Goal: Task Accomplishment & Management: Manage account settings

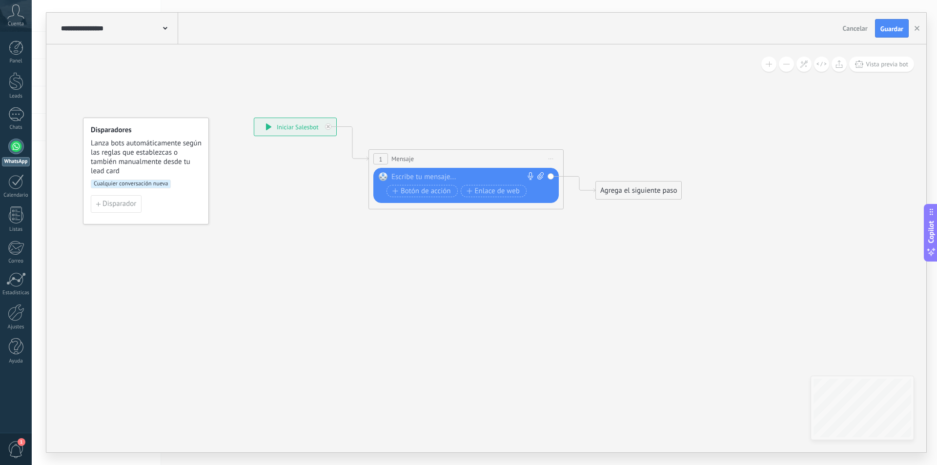
click at [420, 156] on div "1 Mensaje ******* (a): Todos los contactos - canales seleccionados Todos los co…" at bounding box center [466, 159] width 194 height 18
click at [422, 177] on div at bounding box center [463, 177] width 145 height 10
click at [417, 189] on span "Botón de acción" at bounding box center [421, 191] width 59 height 8
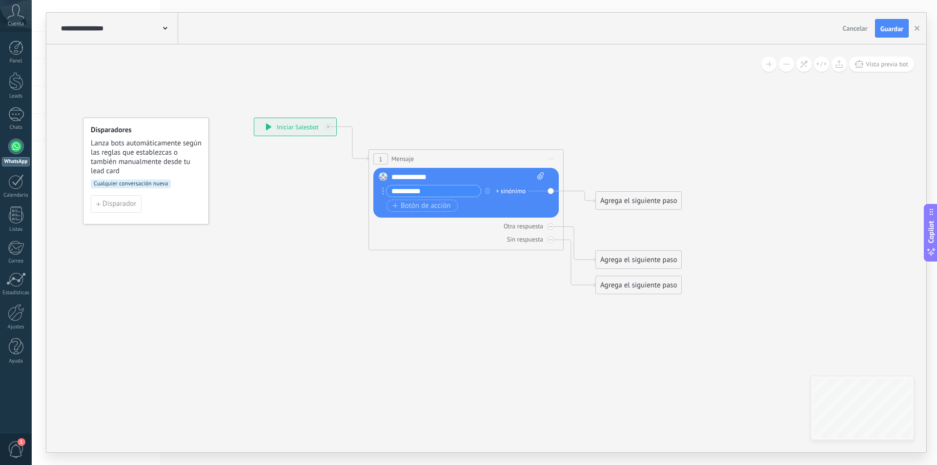
type input "**********"
drag, startPoint x: 446, startPoint y: 191, endPoint x: 385, endPoint y: 192, distance: 61.0
click at [385, 192] on div "**********" at bounding box center [431, 191] width 99 height 12
click at [446, 177] on div "**********" at bounding box center [467, 177] width 153 height 10
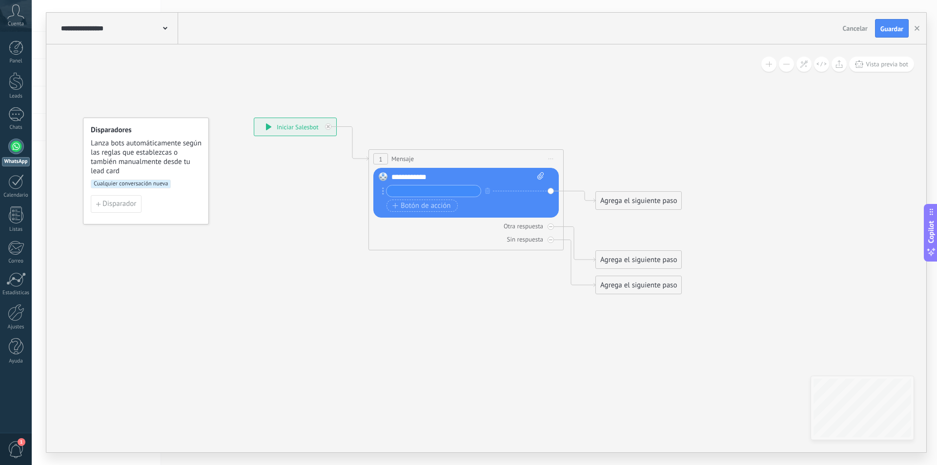
click at [446, 177] on div "**********" at bounding box center [467, 177] width 153 height 10
click at [456, 337] on icon at bounding box center [451, 206] width 883 height 665
click at [550, 238] on icon at bounding box center [550, 239] width 3 height 3
click at [552, 228] on icon at bounding box center [550, 226] width 3 height 3
click at [550, 190] on div "Reemplazar Quitar Convertir a mensaje de voz Arrastre la imagen aquí para adjun…" at bounding box center [465, 193] width 185 height 50
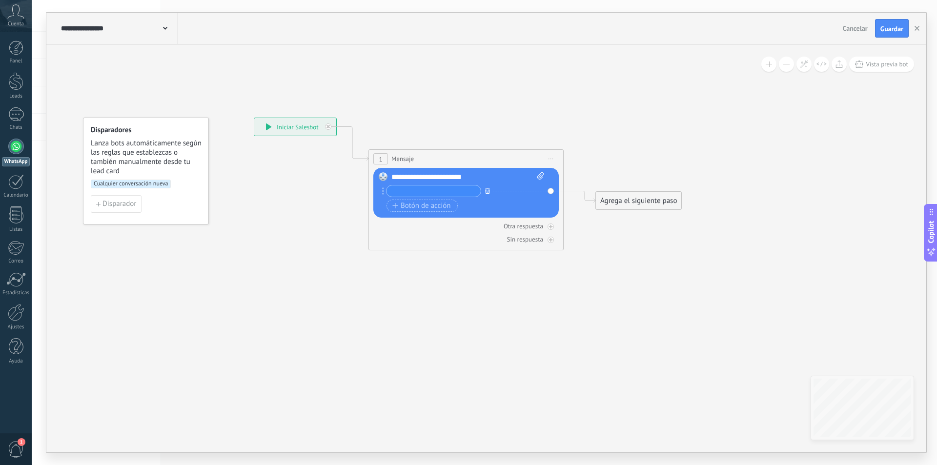
click at [490, 188] on icon "button" at bounding box center [487, 191] width 5 height 6
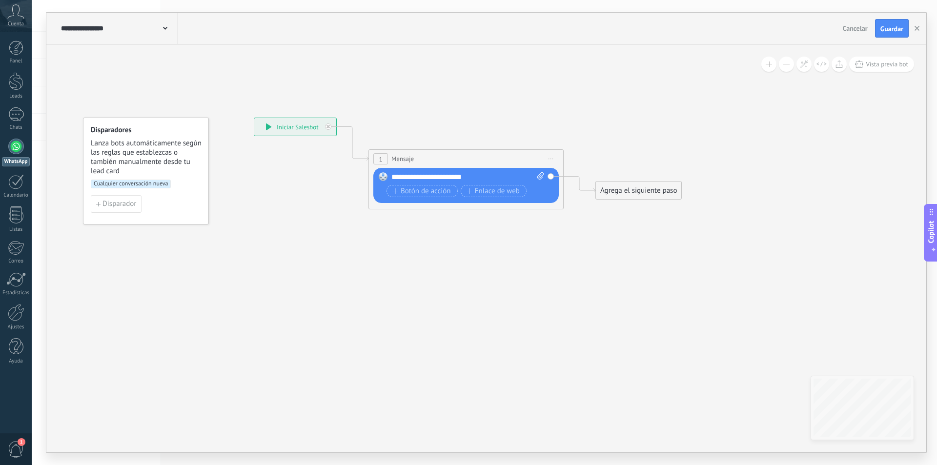
click at [590, 252] on icon at bounding box center [451, 164] width 883 height 580
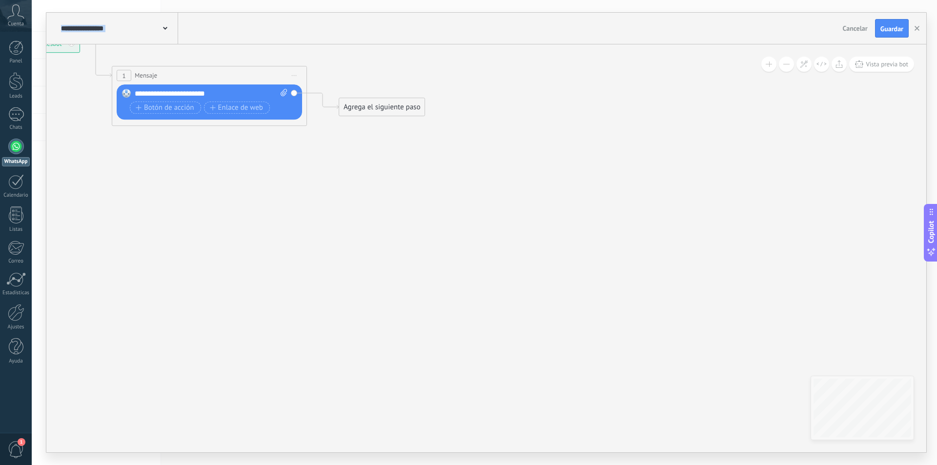
drag, startPoint x: 590, startPoint y: 252, endPoint x: 319, endPoint y: 132, distance: 296.5
click at [319, 132] on icon at bounding box center [194, 80] width 883 height 580
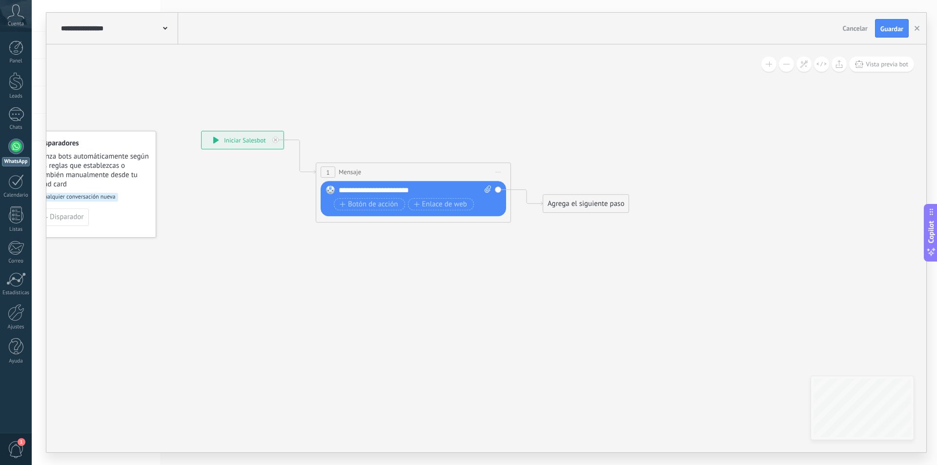
drag, startPoint x: 383, startPoint y: 230, endPoint x: 601, endPoint y: 327, distance: 238.6
click at [601, 327] on icon at bounding box center [398, 177] width 883 height 580
click at [246, 137] on div "**********" at bounding box center [243, 140] width 82 height 18
click at [18, 147] on div at bounding box center [16, 147] width 16 height 16
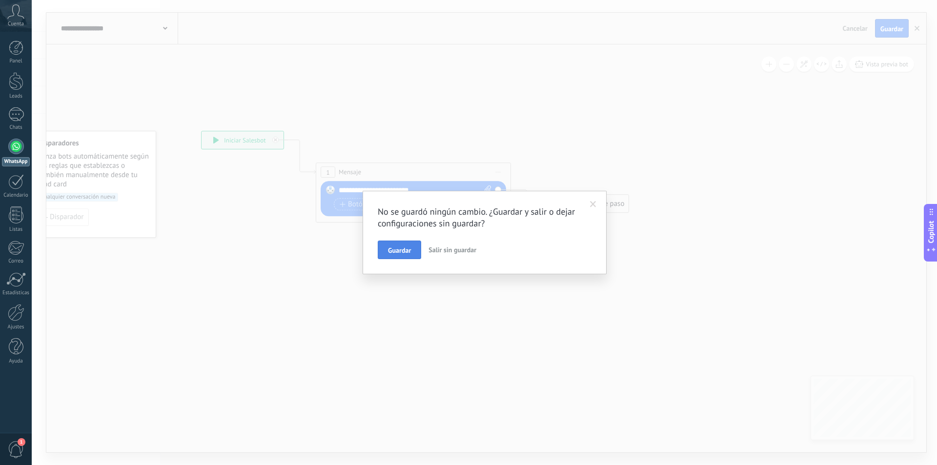
click at [403, 249] on span "Guardar" at bounding box center [399, 250] width 23 height 7
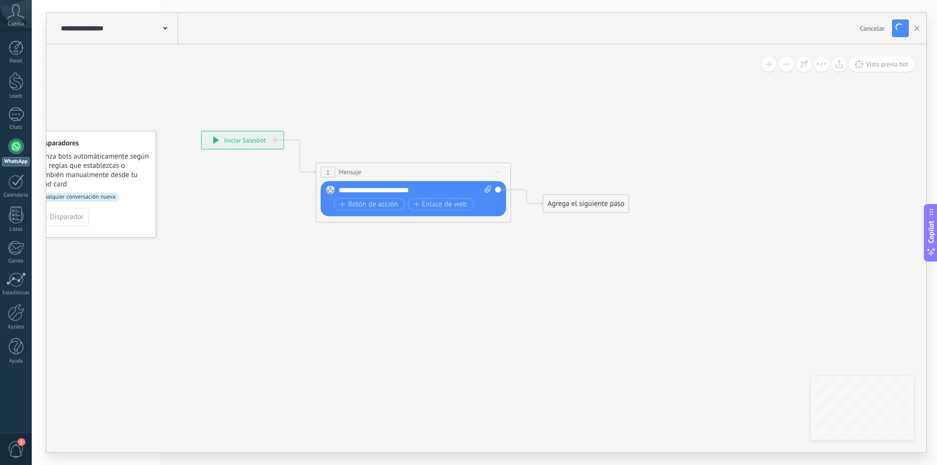
click at [16, 146] on div at bounding box center [16, 147] width 16 height 16
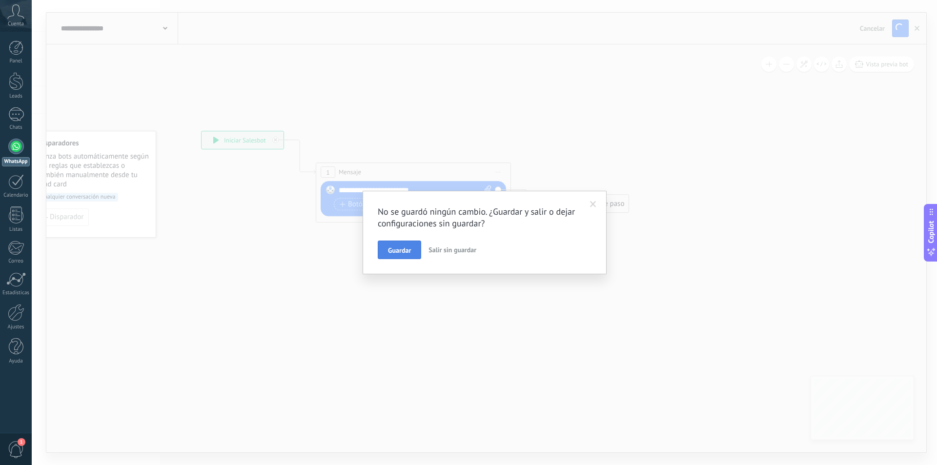
click at [407, 251] on span "Guardar" at bounding box center [399, 250] width 23 height 7
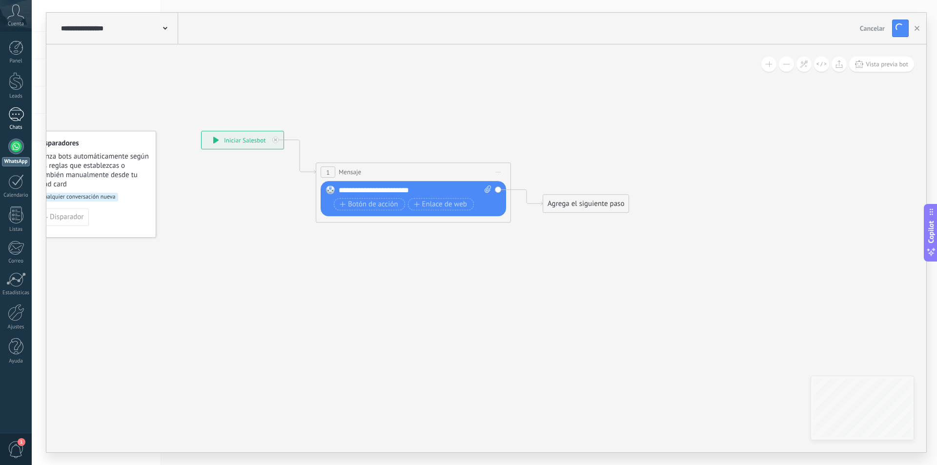
click at [21, 118] on div at bounding box center [16, 114] width 16 height 14
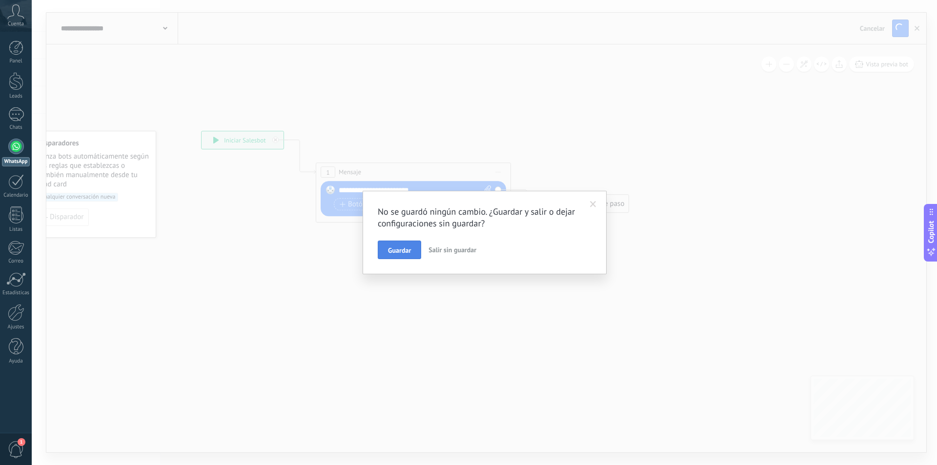
click at [386, 248] on button "Guardar" at bounding box center [399, 250] width 43 height 19
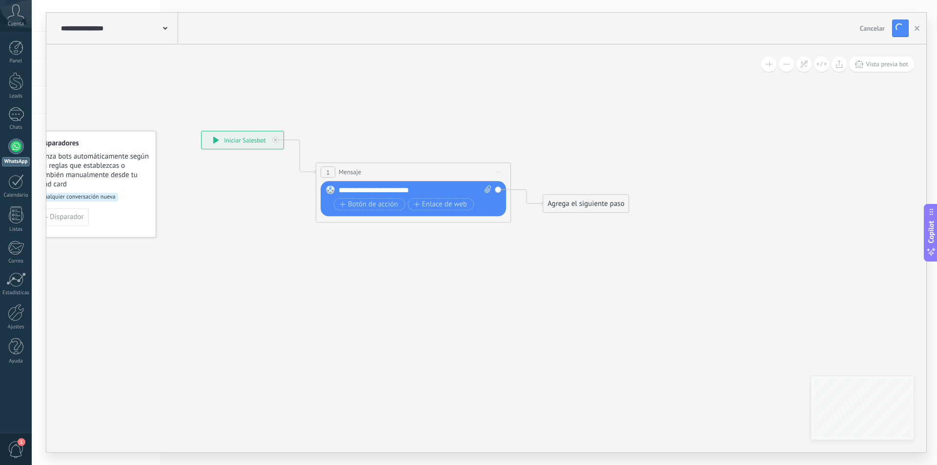
click at [595, 206] on div "Agrega el siguiente paso" at bounding box center [585, 204] width 85 height 16
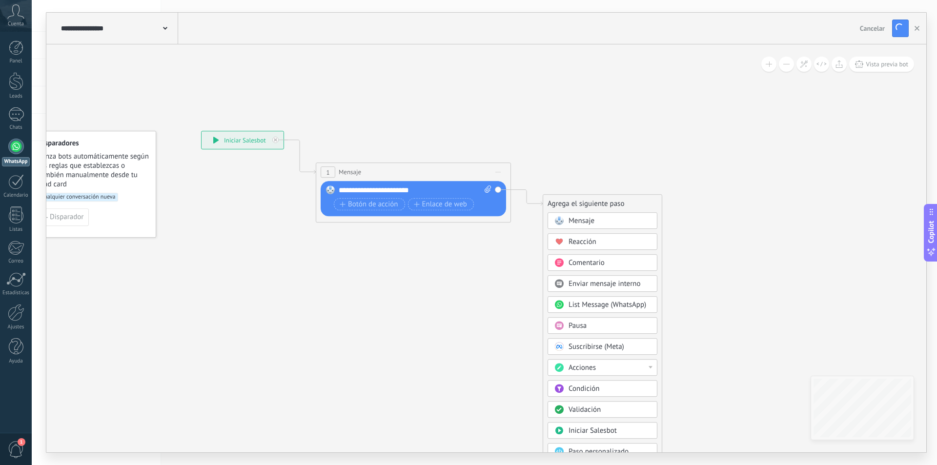
click at [439, 185] on div "Reemplazar Quitar Convertir a mensaje de voz Arrastre la imagen aquí para adjun…" at bounding box center [413, 198] width 185 height 35
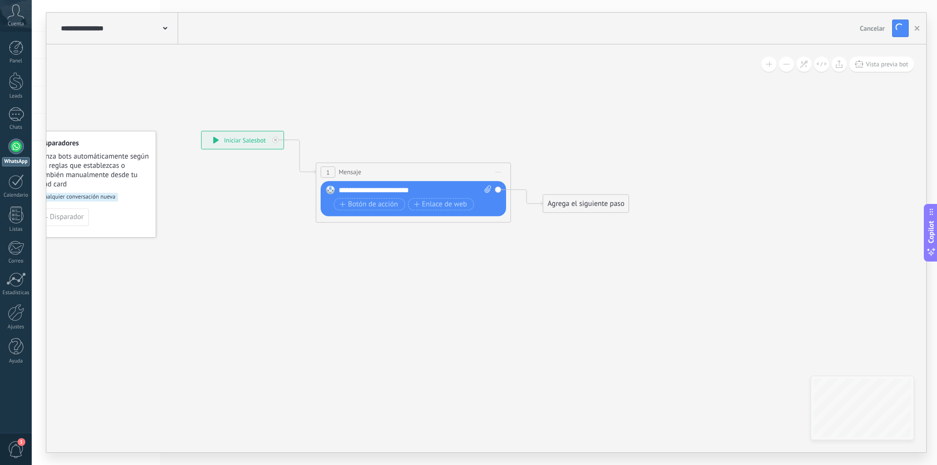
click at [431, 186] on div "**********" at bounding box center [415, 190] width 153 height 10
click at [608, 209] on div "Agrega el siguiente paso" at bounding box center [585, 204] width 85 height 16
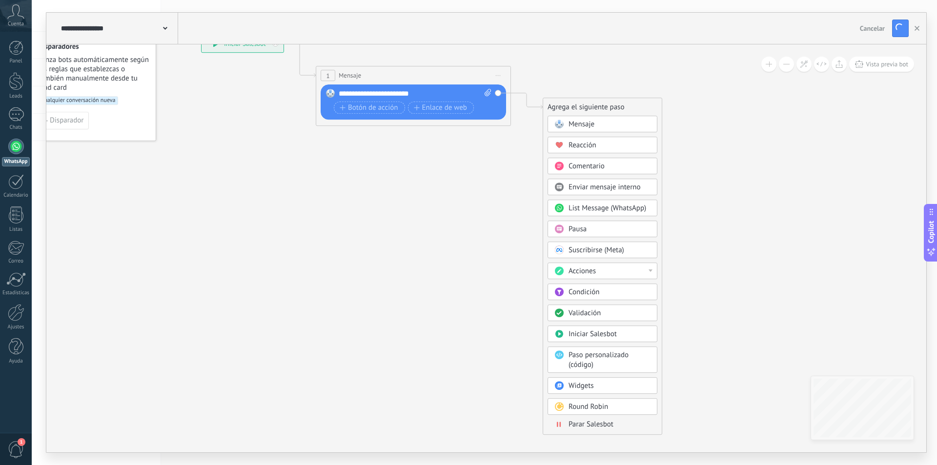
click at [598, 315] on span "Validación" at bounding box center [585, 312] width 32 height 9
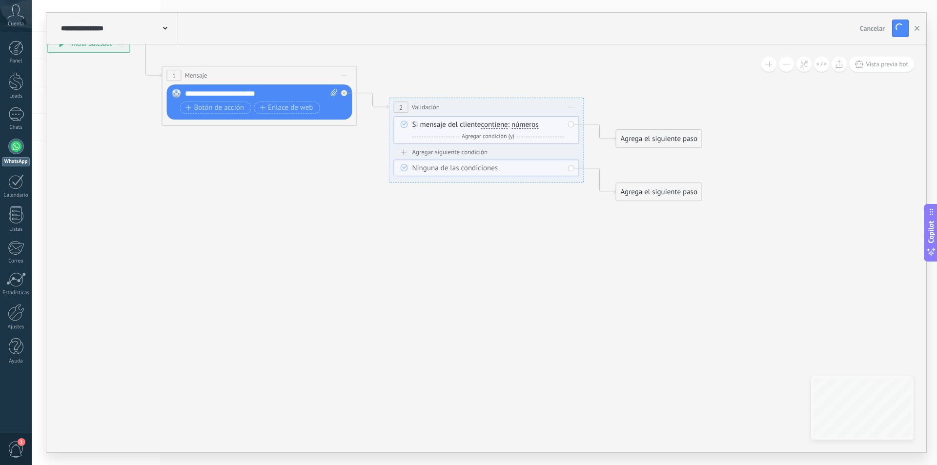
click at [572, 106] on span "Iniciar vista previa aquí Cambiar nombre Duplicar Borrar" at bounding box center [572, 107] width 16 height 14
click at [582, 169] on div "Borrar" at bounding box center [616, 171] width 97 height 17
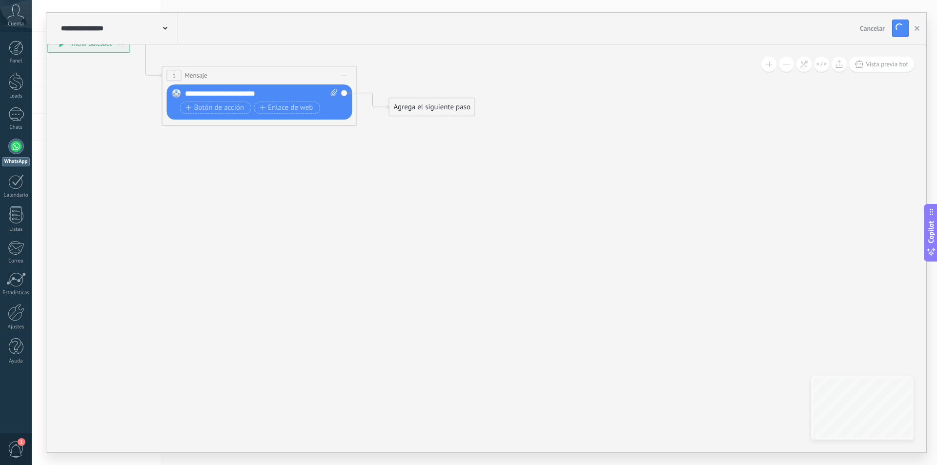
click at [459, 111] on div "Agrega el siguiente paso" at bounding box center [432, 107] width 85 height 16
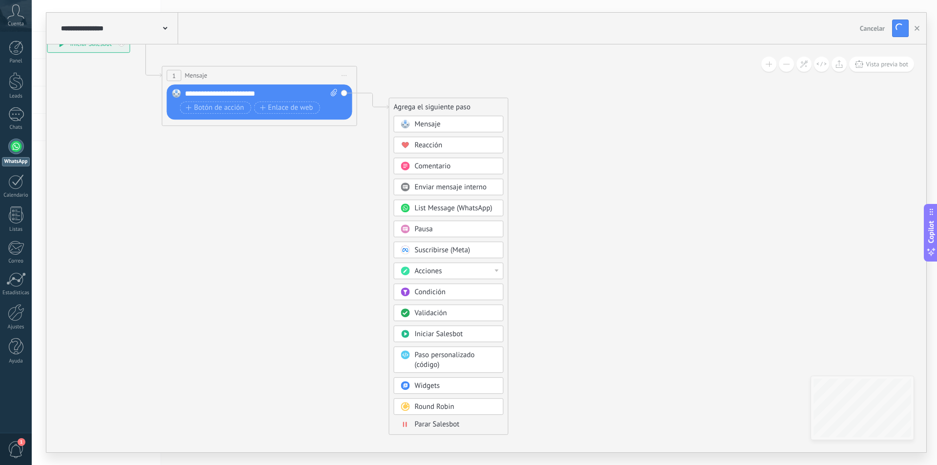
click at [499, 274] on div "Acciones" at bounding box center [449, 271] width 110 height 17
click at [554, 267] on icon at bounding box center [244, 80] width 883 height 580
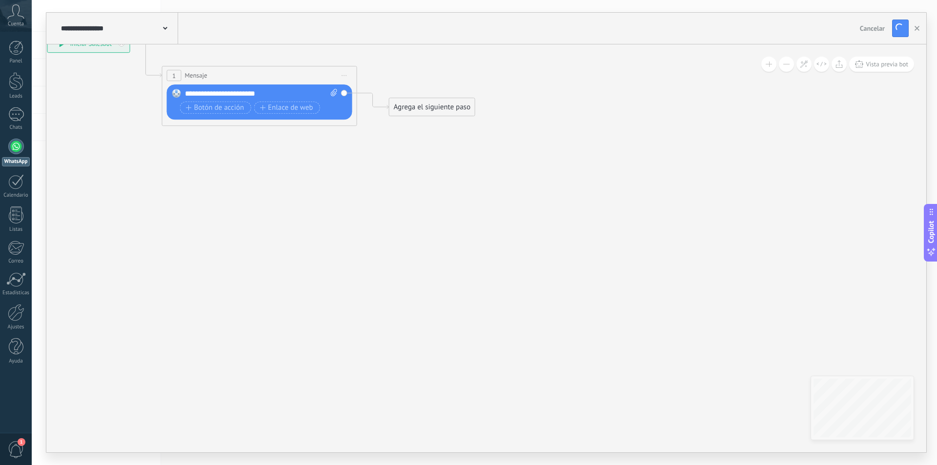
click at [449, 105] on div "Agrega el siguiente paso" at bounding box center [432, 107] width 85 height 16
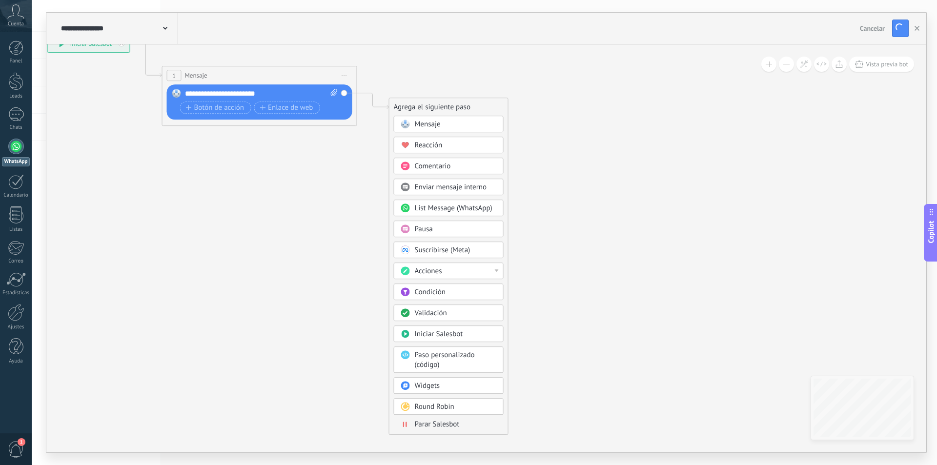
click at [440, 287] on span "Condición" at bounding box center [430, 291] width 31 height 9
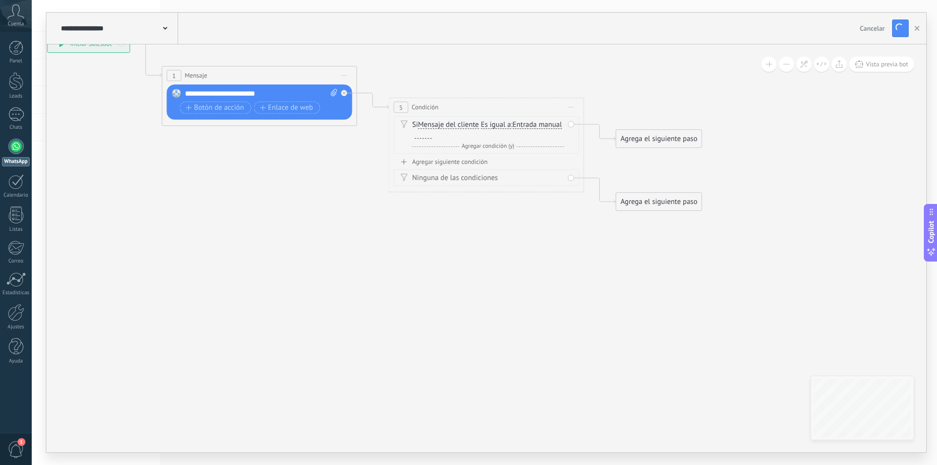
click at [573, 108] on span "Iniciar vista previa aquí Cambiar nombre Duplicar Borrar" at bounding box center [572, 107] width 16 height 14
click at [590, 169] on div "Borrar" at bounding box center [616, 171] width 97 height 17
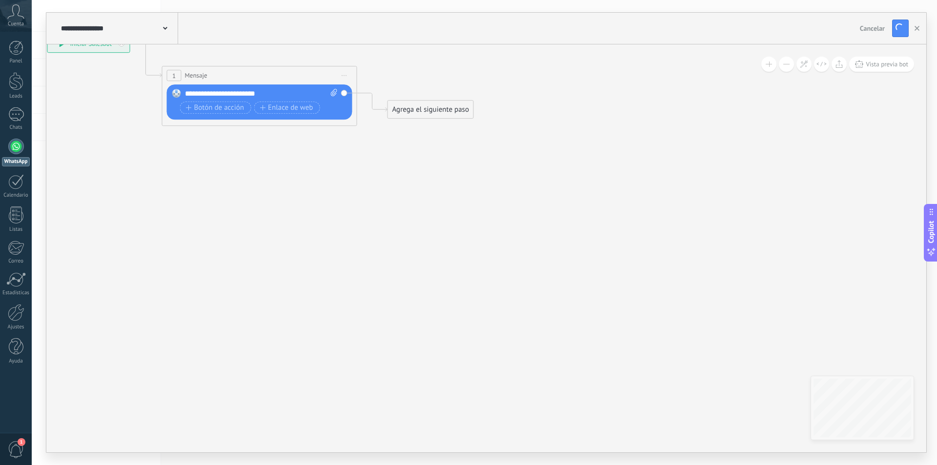
click at [461, 111] on div "Agrega el siguiente paso" at bounding box center [430, 110] width 85 height 16
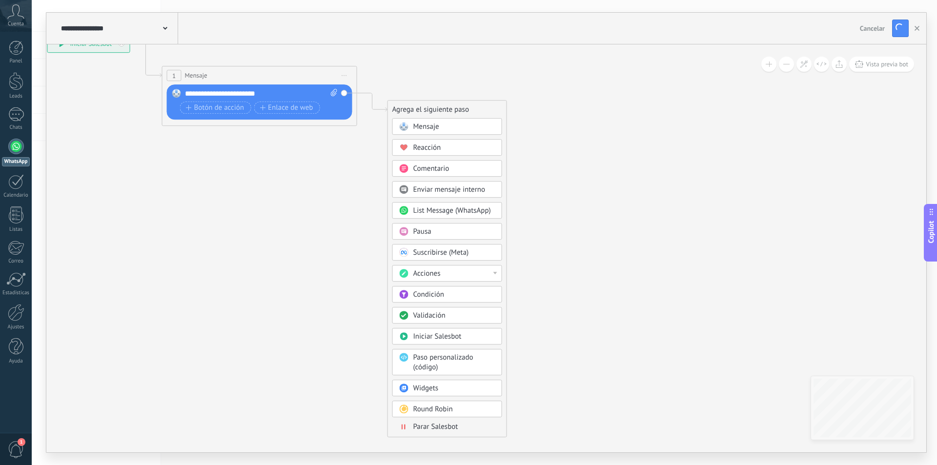
click at [432, 293] on span "Condición" at bounding box center [428, 294] width 31 height 9
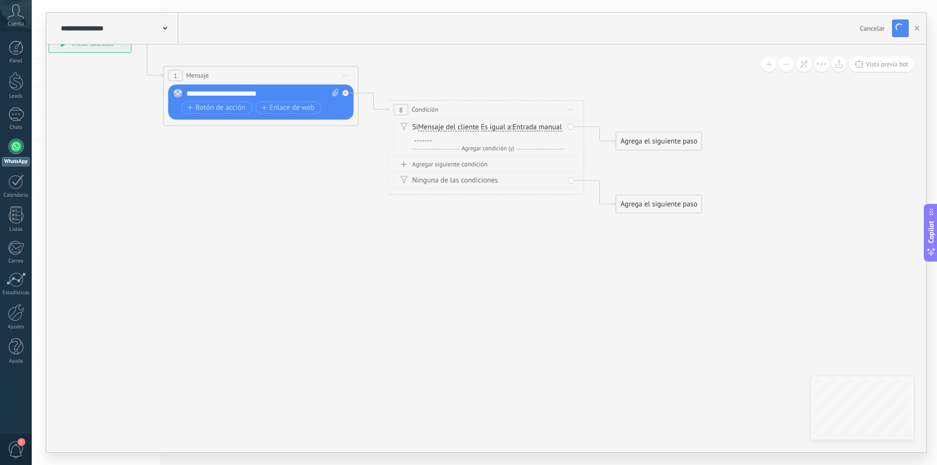
click at [432, 136] on div at bounding box center [423, 137] width 17 height 8
click at [915, 28] on icon "button" at bounding box center [917, 28] width 5 height 5
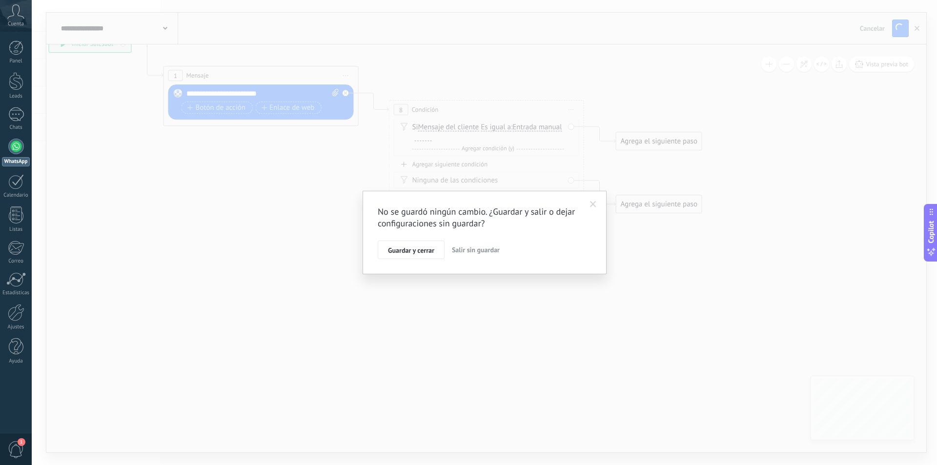
click at [482, 247] on span "Salir sin guardar" at bounding box center [476, 250] width 48 height 9
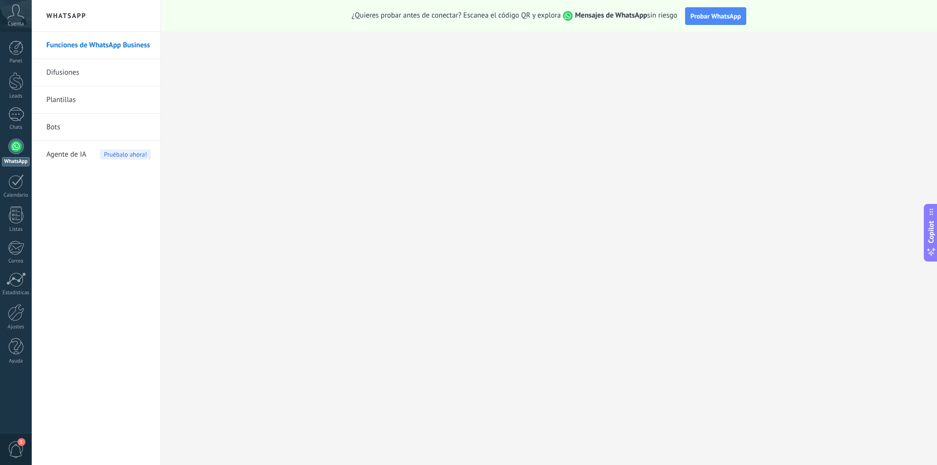
click at [53, 130] on link "Bots" at bounding box center [98, 127] width 104 height 27
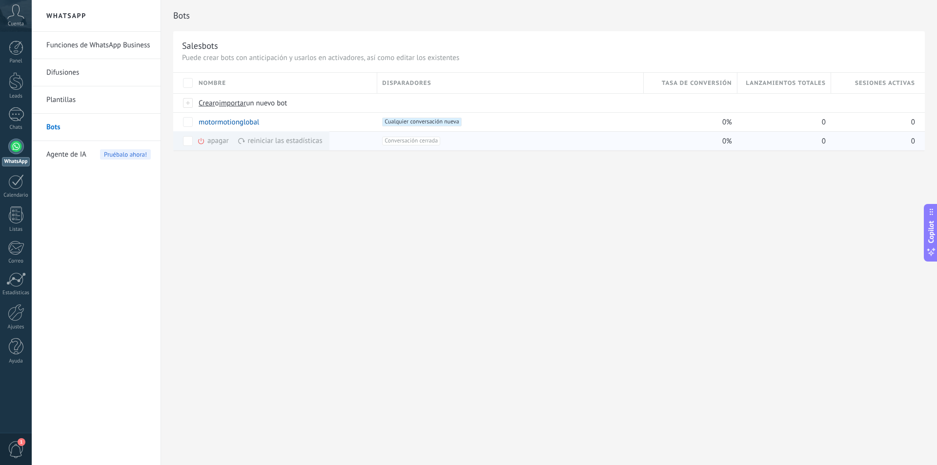
click at [209, 141] on div "apagar màs" at bounding box center [229, 140] width 65 height 19
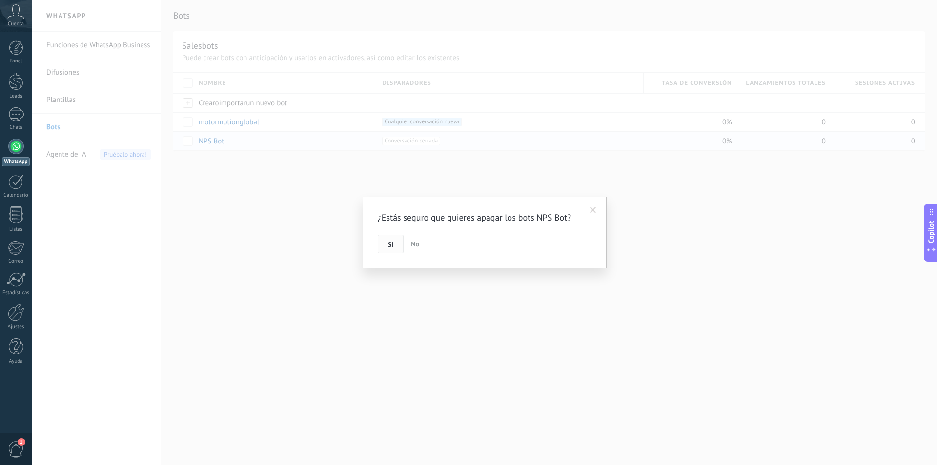
click at [395, 246] on button "Si" at bounding box center [391, 244] width 26 height 19
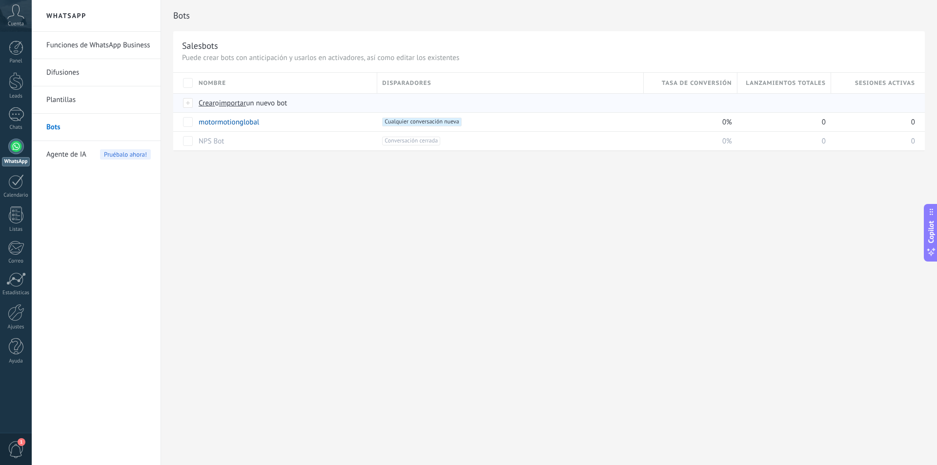
click at [207, 105] on span "Crear" at bounding box center [207, 103] width 17 height 9
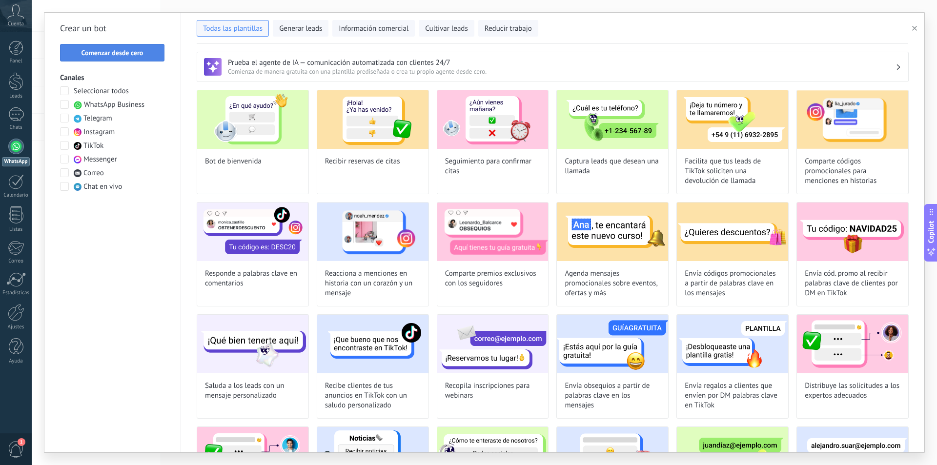
click at [99, 52] on span "Comenzar desde cero" at bounding box center [113, 52] width 62 height 7
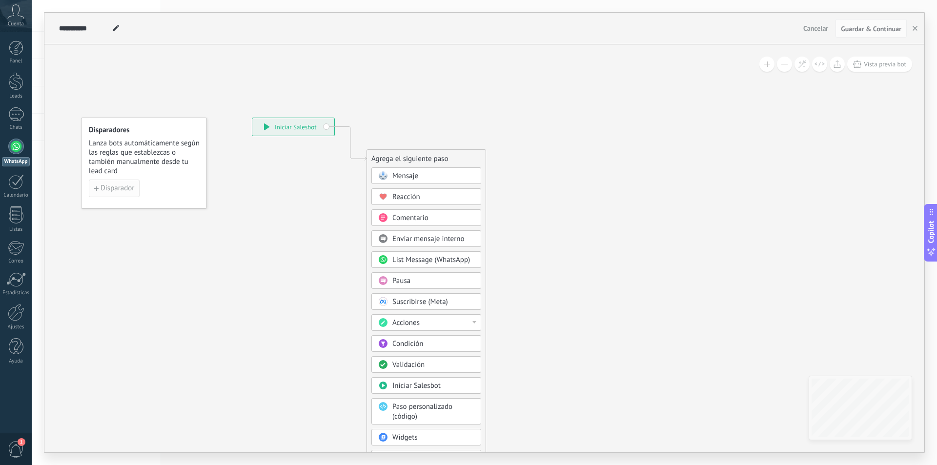
click at [114, 190] on span "Disparador" at bounding box center [118, 188] width 34 height 7
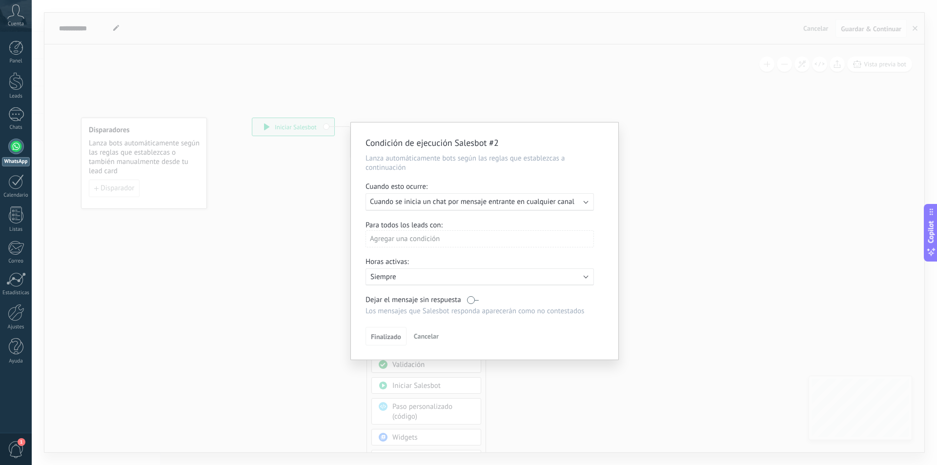
click at [431, 277] on p "Siempre" at bounding box center [455, 276] width 171 height 9
click at [431, 277] on li "Siempre" at bounding box center [494, 276] width 268 height 17
click at [380, 337] on span "Finalizado" at bounding box center [386, 336] width 30 height 7
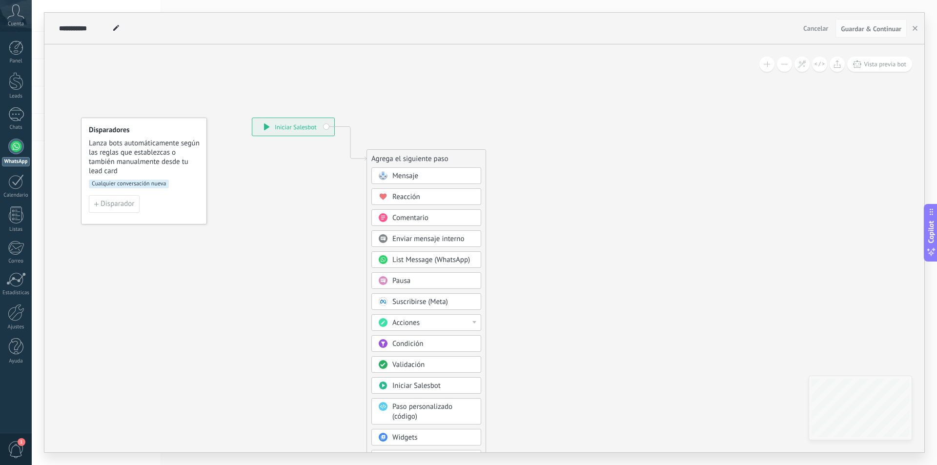
click at [391, 173] on span at bounding box center [382, 176] width 19 height 8
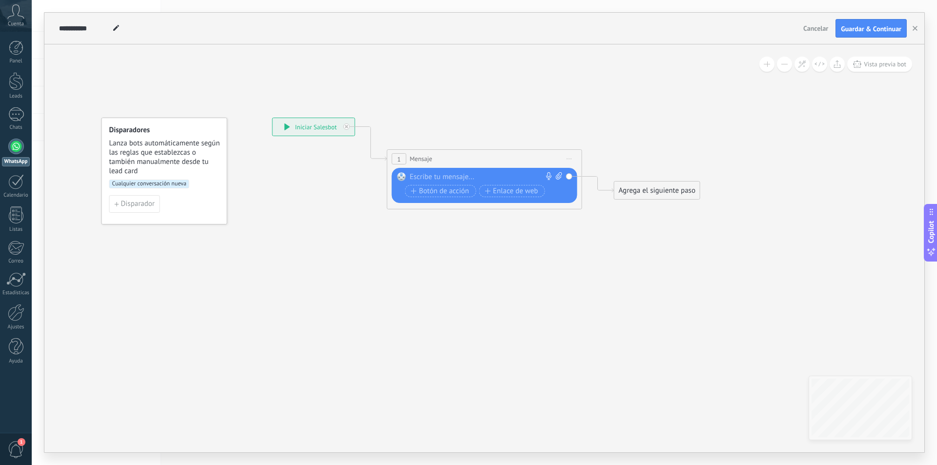
click at [427, 178] on div at bounding box center [482, 177] width 145 height 10
click at [423, 176] on div "**********" at bounding box center [486, 177] width 153 height 10
click at [514, 243] on icon at bounding box center [469, 164] width 883 height 580
click at [643, 188] on div "Agrega el siguiente paso" at bounding box center [657, 191] width 85 height 16
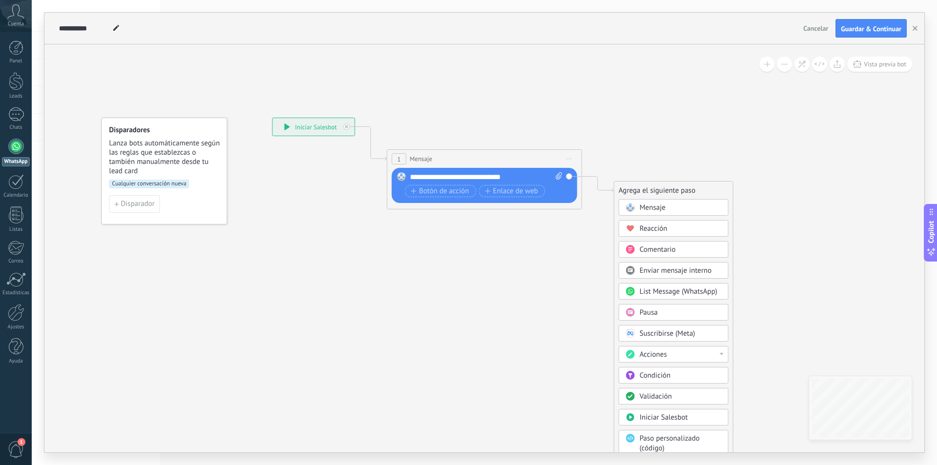
click at [651, 205] on span "Mensaje" at bounding box center [653, 207] width 26 height 9
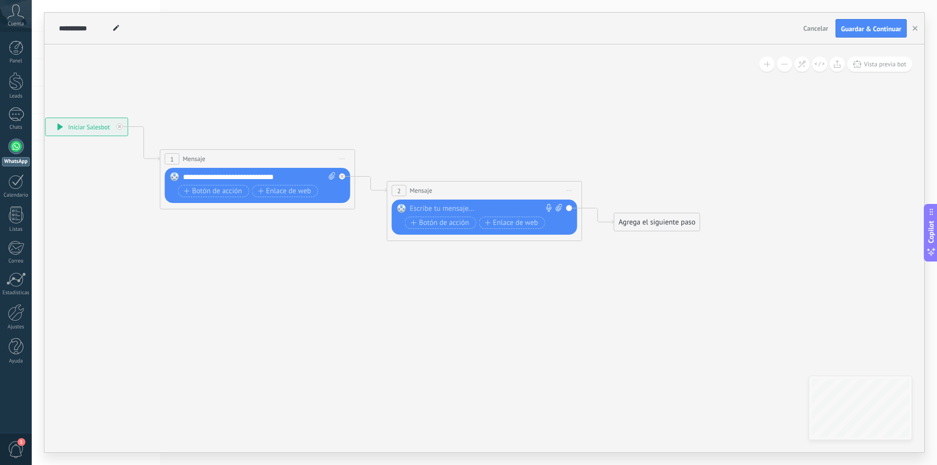
click at [485, 209] on div at bounding box center [482, 209] width 145 height 10
click at [640, 285] on icon at bounding box center [356, 180] width 1110 height 612
click at [873, 29] on span "Guardar & Continuar" at bounding box center [871, 28] width 61 height 7
click at [639, 219] on div "Agrega el siguiente paso" at bounding box center [657, 222] width 85 height 16
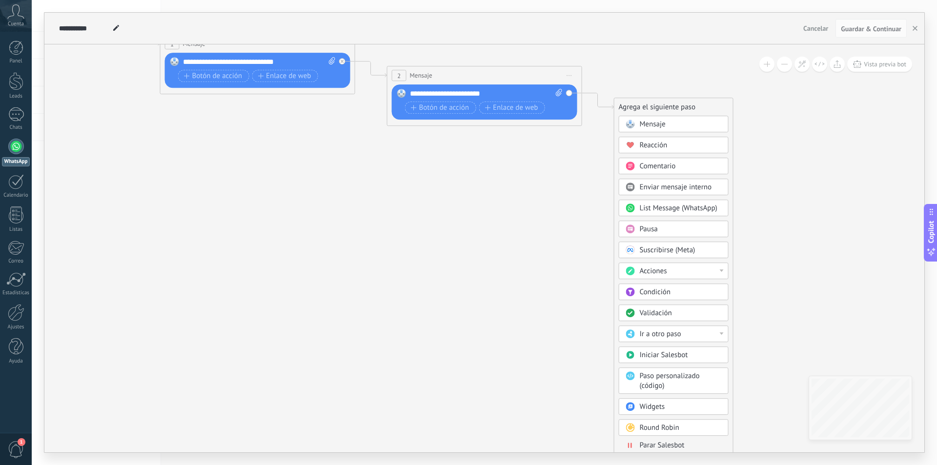
click at [690, 249] on span "Suscribirse (Meta)" at bounding box center [668, 250] width 56 height 9
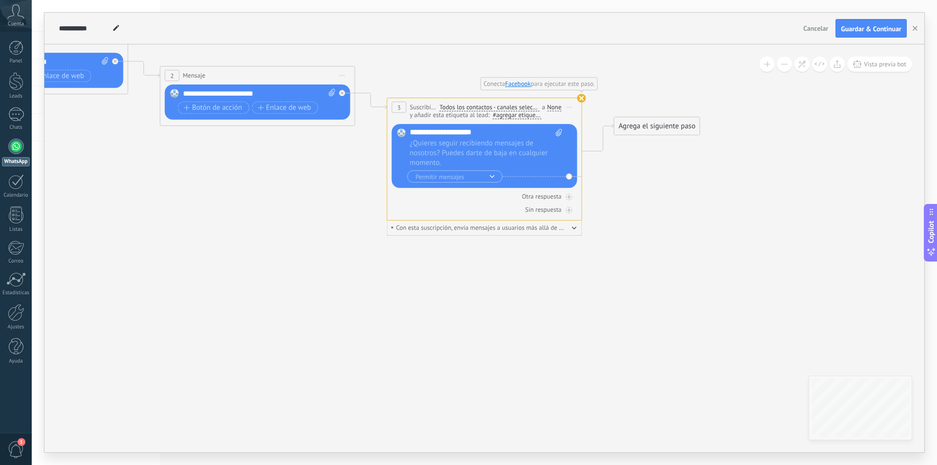
click at [579, 99] on use at bounding box center [581, 98] width 9 height 9
click at [579, 98] on use at bounding box center [581, 98] width 9 height 9
click at [343, 89] on div at bounding box center [344, 90] width 11 height 12
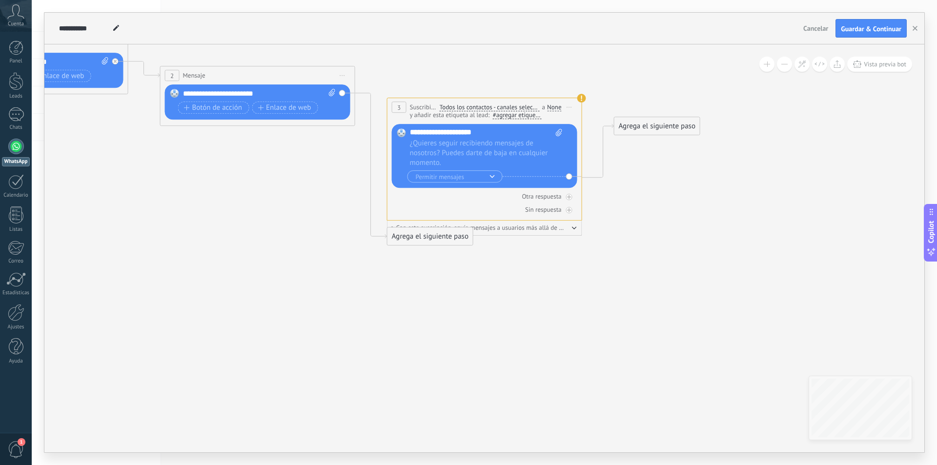
click at [427, 271] on icon at bounding box center [242, 123] width 1337 height 731
click at [430, 239] on div "Agrega el siguiente paso" at bounding box center [430, 237] width 85 height 16
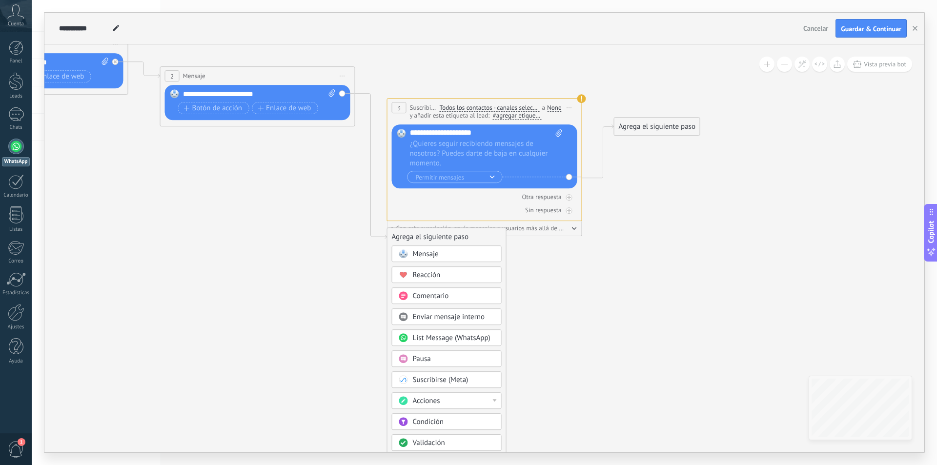
click at [427, 252] on span "Mensaje" at bounding box center [426, 253] width 26 height 9
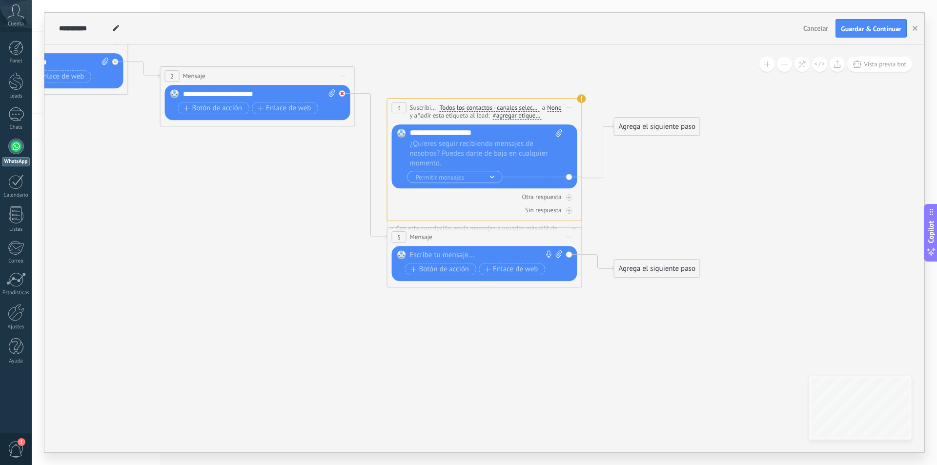
click at [345, 93] on div at bounding box center [342, 93] width 6 height 6
click at [345, 93] on div "Reemplazar Quitar Convertir a mensaje de voz Arrastre la imagen aquí para adjun…" at bounding box center [257, 102] width 185 height 35
drag, startPoint x: 482, startPoint y: 218, endPoint x: 561, endPoint y: 160, distance: 97.8
click at [561, 160] on div "**********" at bounding box center [484, 159] width 195 height 123
click at [580, 97] on use at bounding box center [581, 98] width 9 height 9
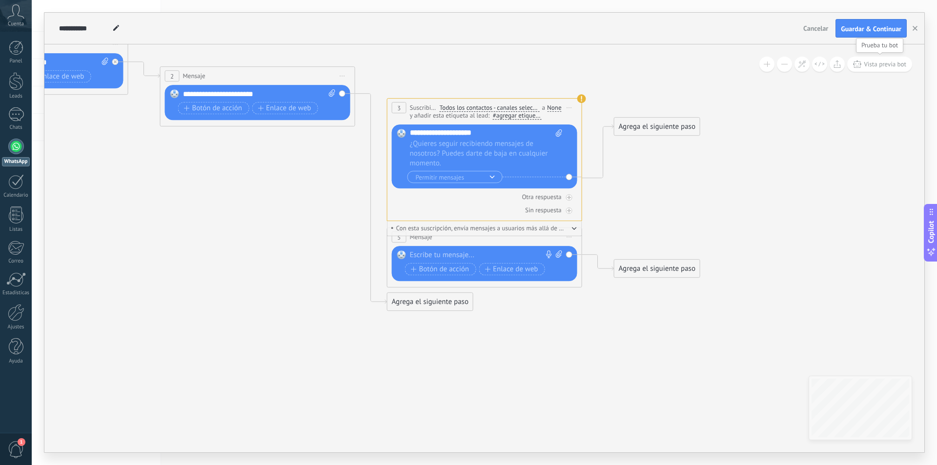
click at [887, 65] on span "Vista previa bot" at bounding box center [885, 64] width 42 height 8
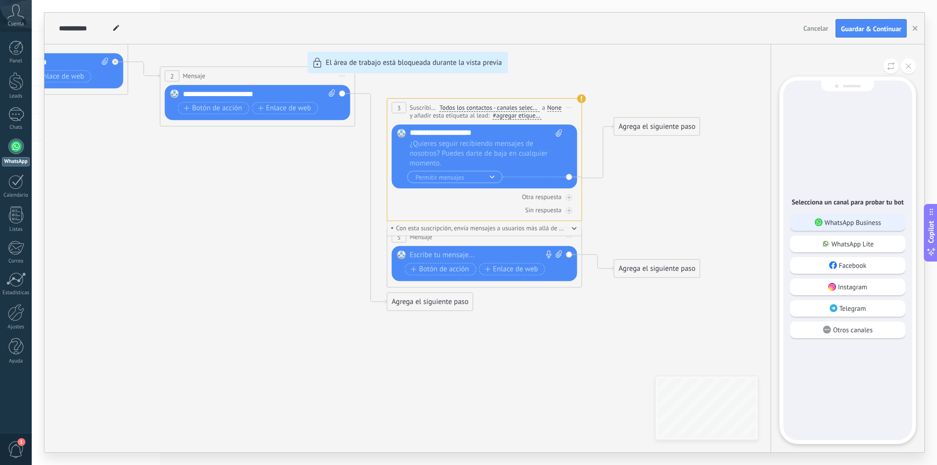
click at [846, 219] on p "WhatsApp Business" at bounding box center [853, 222] width 57 height 9
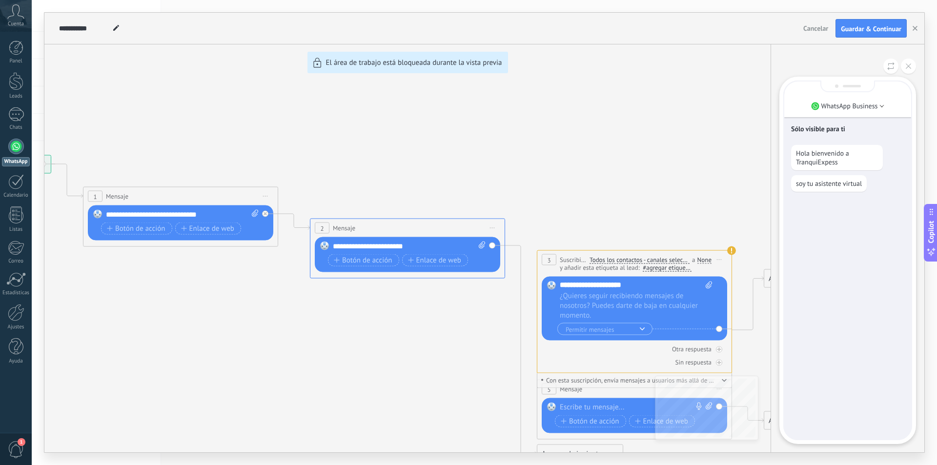
click at [377, 141] on div "**********" at bounding box center [484, 233] width 880 height 440
click at [914, 70] on button at bounding box center [908, 66] width 15 height 15
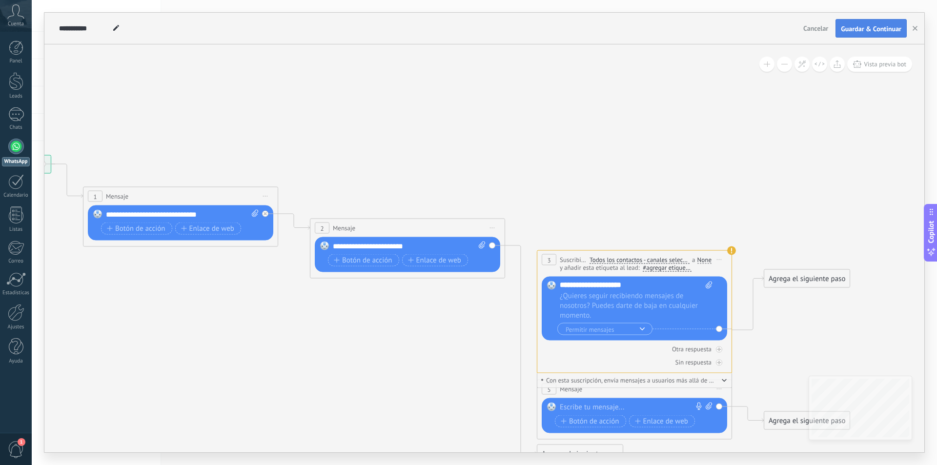
click at [861, 23] on button "Guardar & Continuar" at bounding box center [871, 28] width 71 height 19
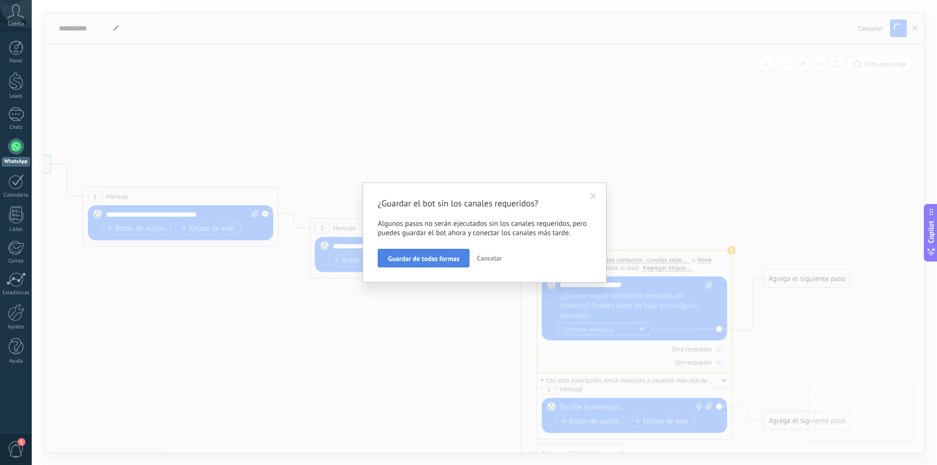
click at [410, 256] on span "Guardar de todas formas" at bounding box center [423, 258] width 71 height 7
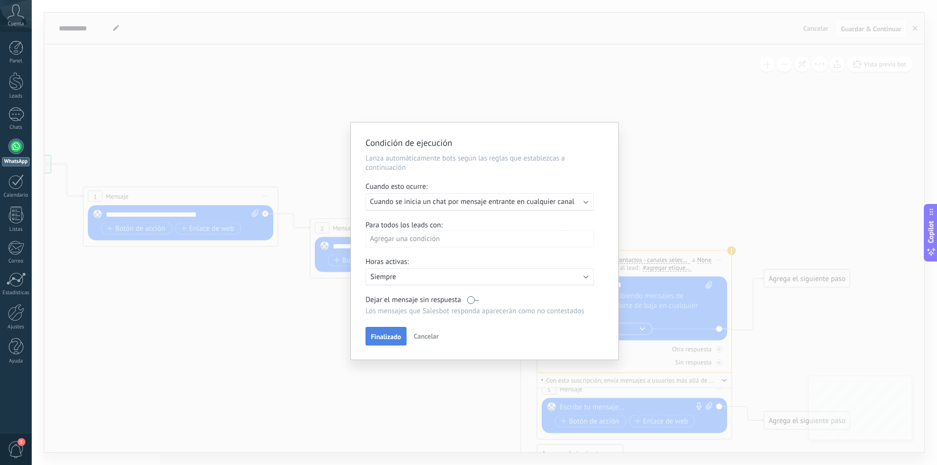
click at [396, 332] on button "Finalizado" at bounding box center [386, 336] width 41 height 19
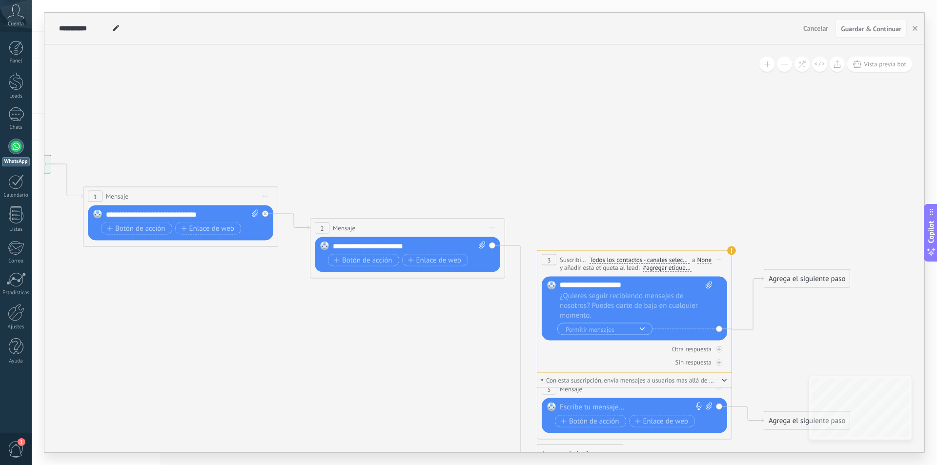
click at [17, 144] on div at bounding box center [16, 147] width 16 height 16
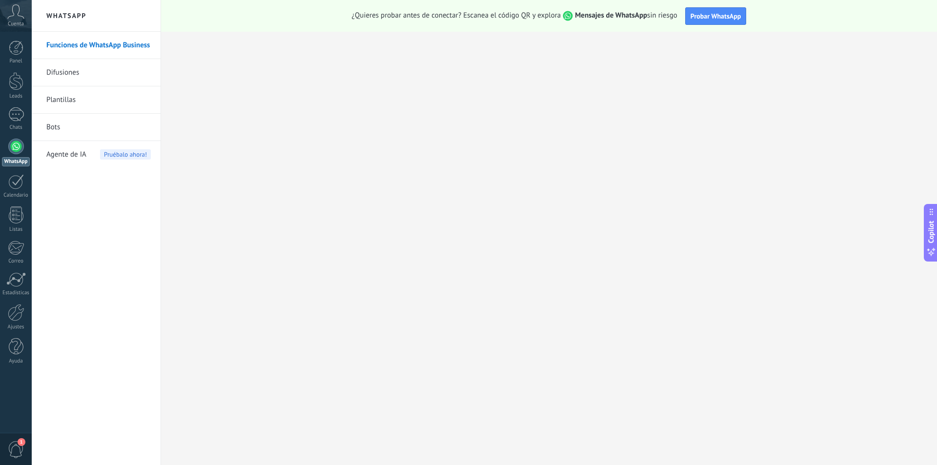
click at [56, 124] on link "Bots" at bounding box center [98, 127] width 104 height 27
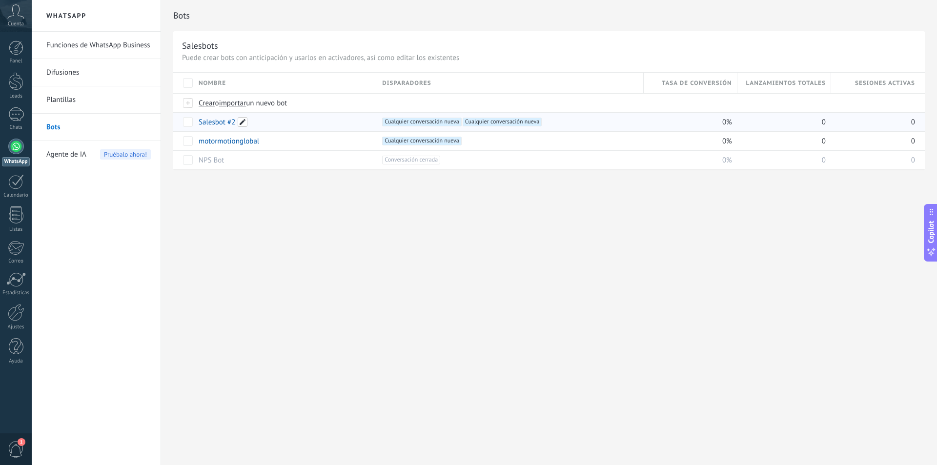
click at [245, 123] on span at bounding box center [243, 122] width 10 height 10
type input "*"
type input "**********"
click at [233, 144] on button "Guardar" at bounding box center [220, 144] width 43 height 19
click at [98, 43] on link "Funciones de WhatsApp Business" at bounding box center [98, 45] width 104 height 27
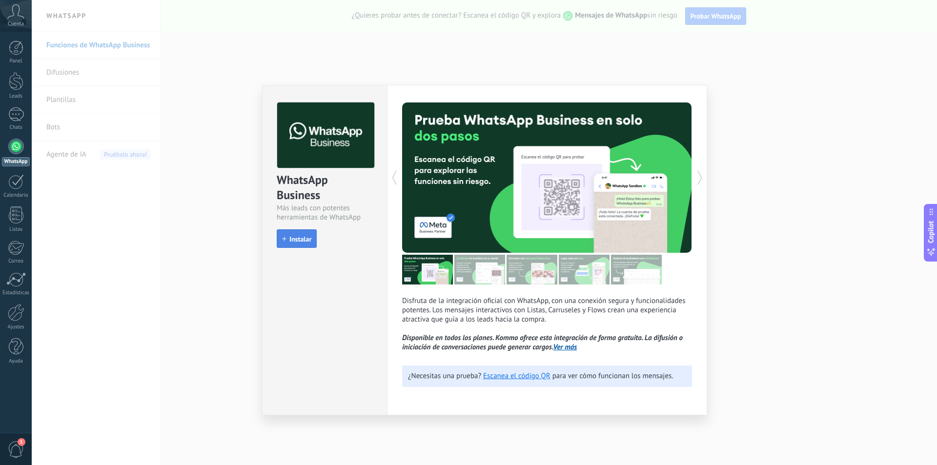
click at [305, 242] on span "Instalar" at bounding box center [300, 239] width 22 height 7
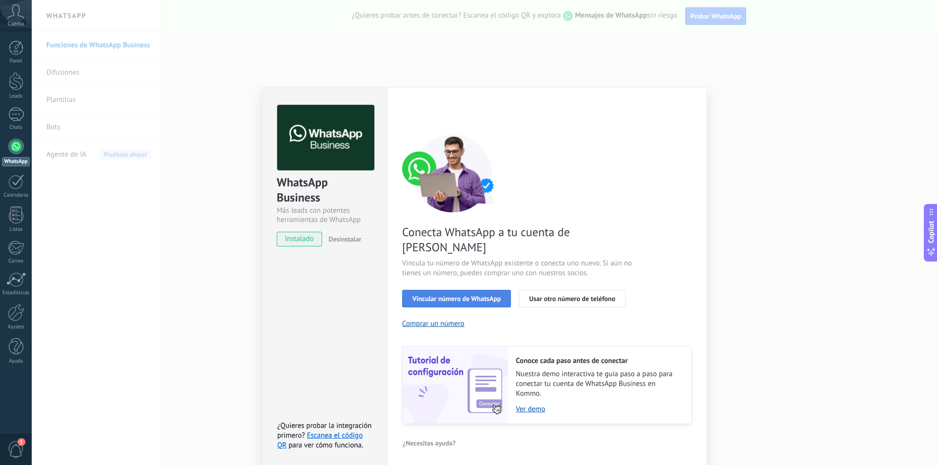
click at [438, 295] on span "Vincular número de WhatsApp" at bounding box center [456, 298] width 88 height 7
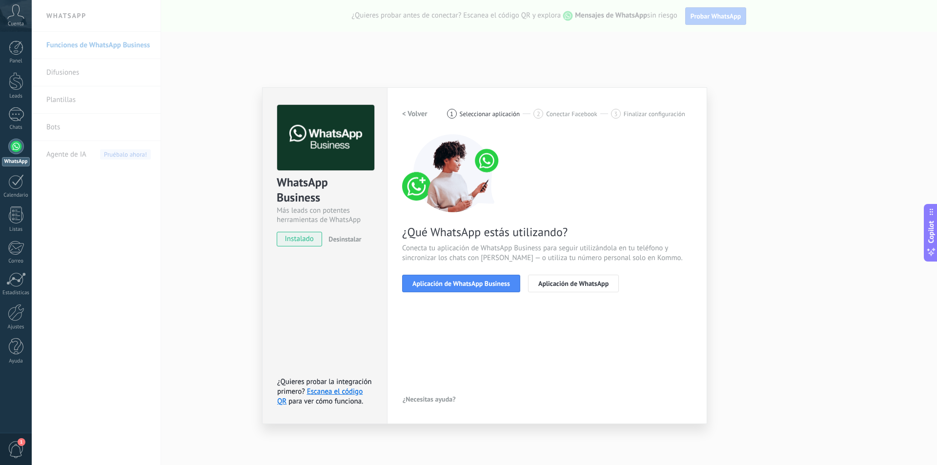
click at [438, 283] on span "Aplicación de WhatsApp Business" at bounding box center [461, 283] width 98 height 7
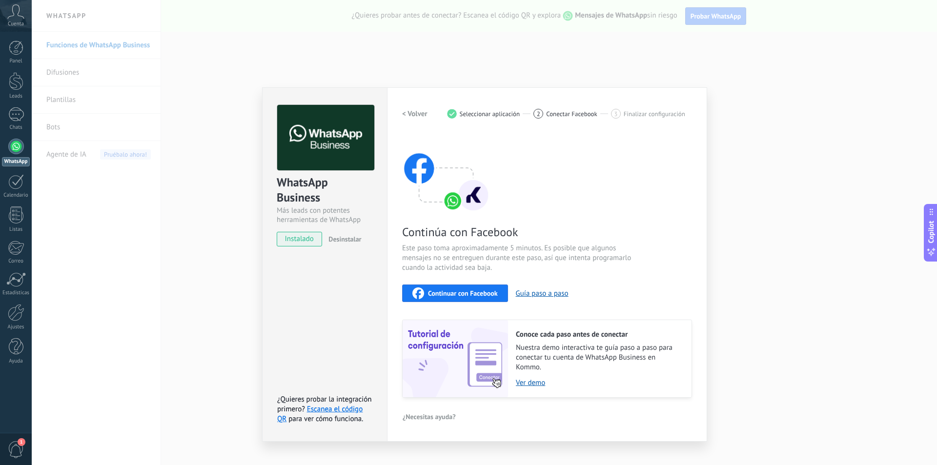
click at [420, 116] on h2 "< Volver" at bounding box center [414, 113] width 25 height 9
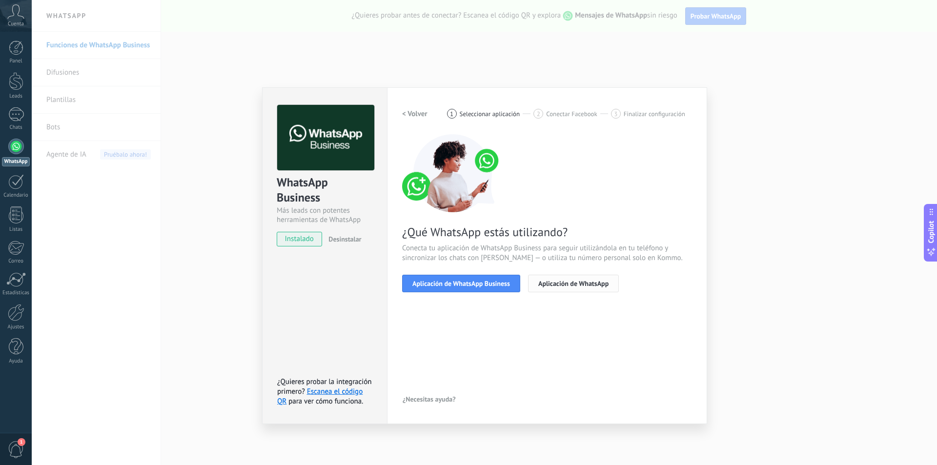
click at [577, 285] on span "Aplicación de WhatsApp" at bounding box center [573, 283] width 70 height 7
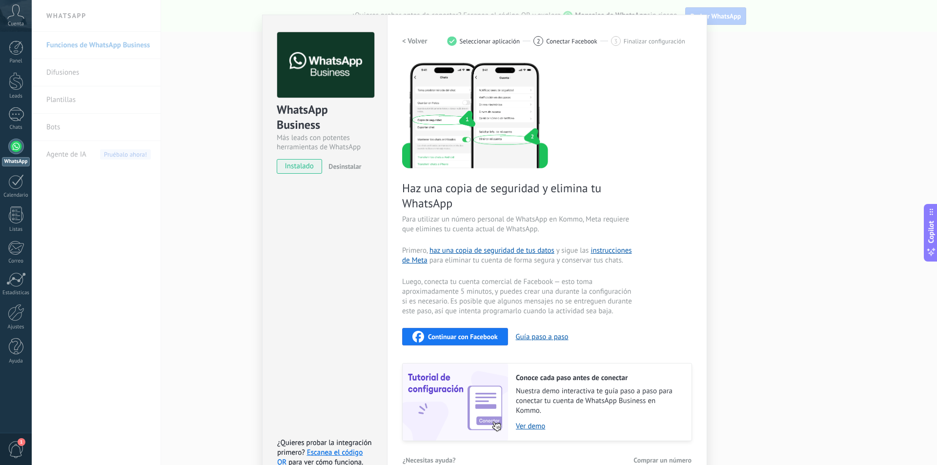
scroll to position [92, 0]
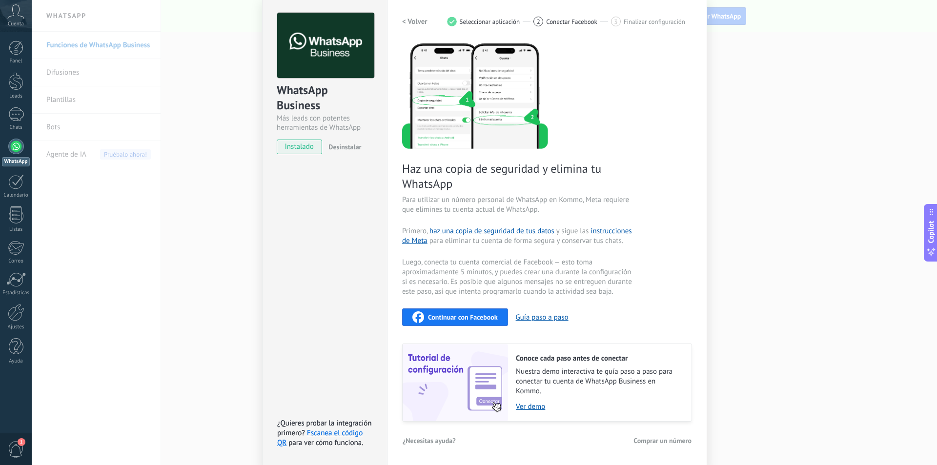
click at [453, 315] on span "Continuar con Facebook" at bounding box center [463, 317] width 70 height 7
click at [780, 295] on div "WhatsApp Business Más leads con potentes herramientas de WhatsApp instalado Des…" at bounding box center [484, 232] width 905 height 465
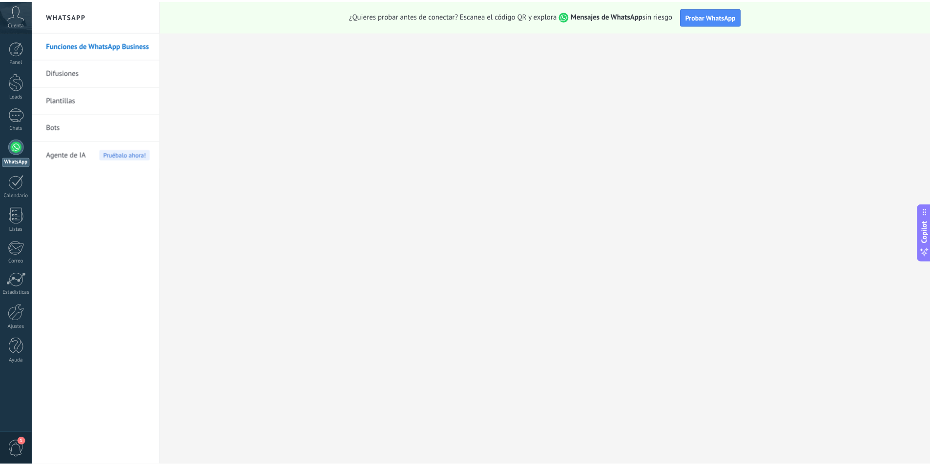
scroll to position [0, 0]
click at [74, 128] on link "Bots" at bounding box center [98, 127] width 104 height 27
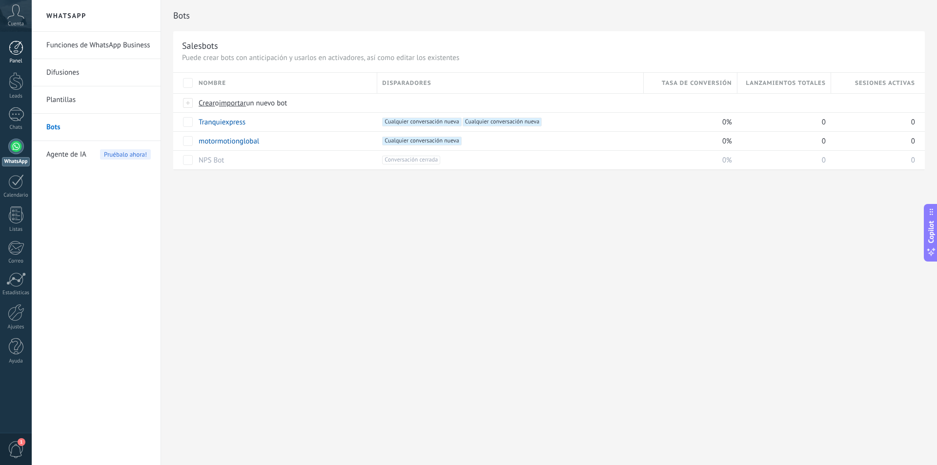
click at [16, 47] on div at bounding box center [16, 48] width 15 height 15
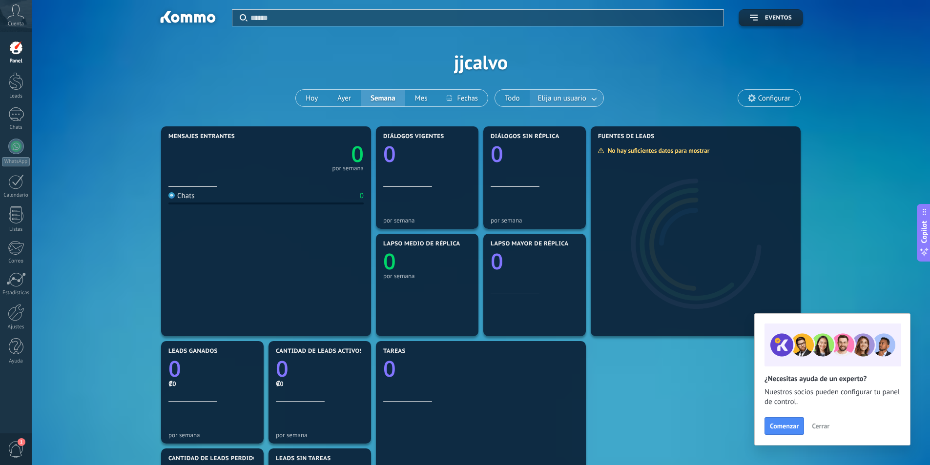
click at [593, 97] on link at bounding box center [595, 98] width 18 height 16
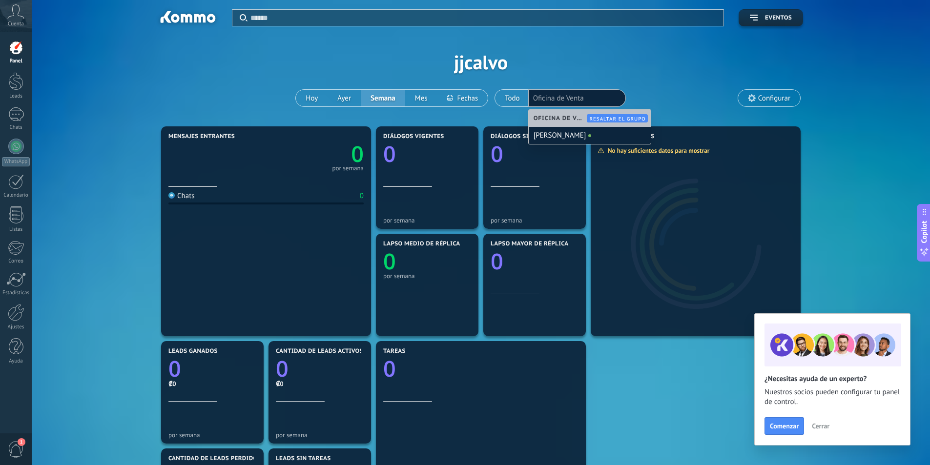
click at [686, 77] on div "Aplicar Eventos [PERSON_NAME][DATE] [DATE] Semana Mes Todo Elija un usuario Ofi…" at bounding box center [480, 62] width 869 height 124
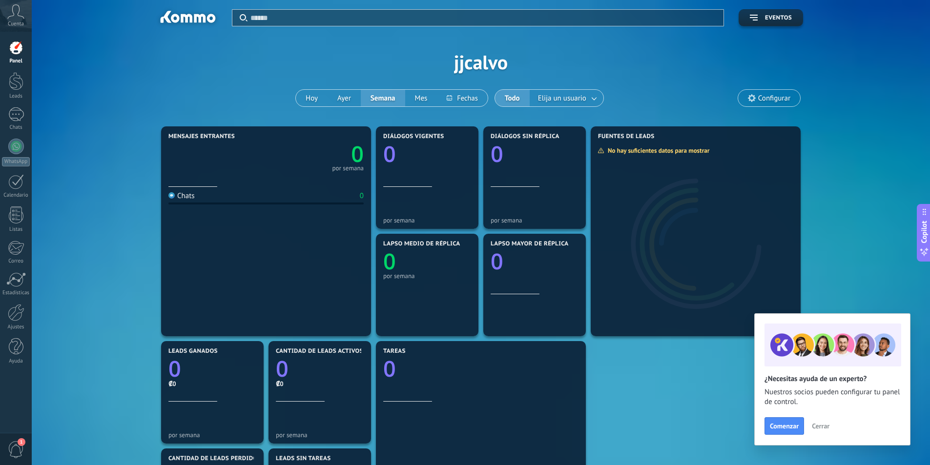
click at [826, 427] on span "Cerrar" at bounding box center [821, 426] width 18 height 7
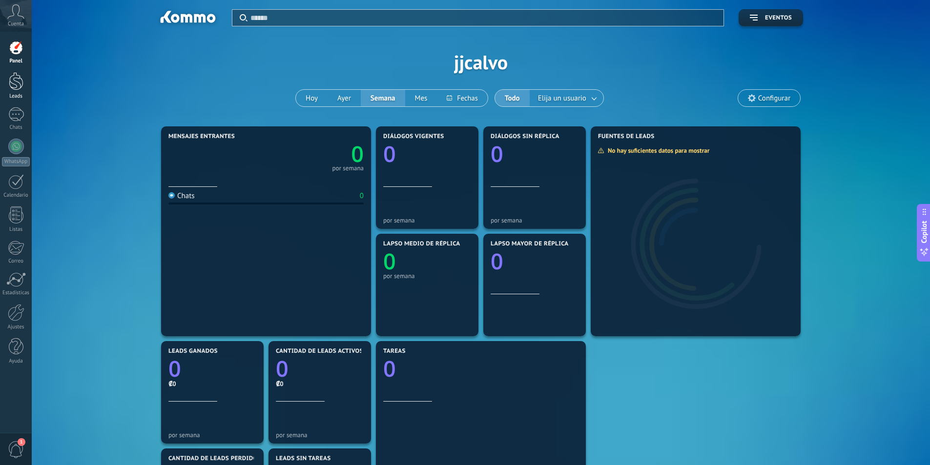
click at [18, 82] on div at bounding box center [16, 81] width 15 height 18
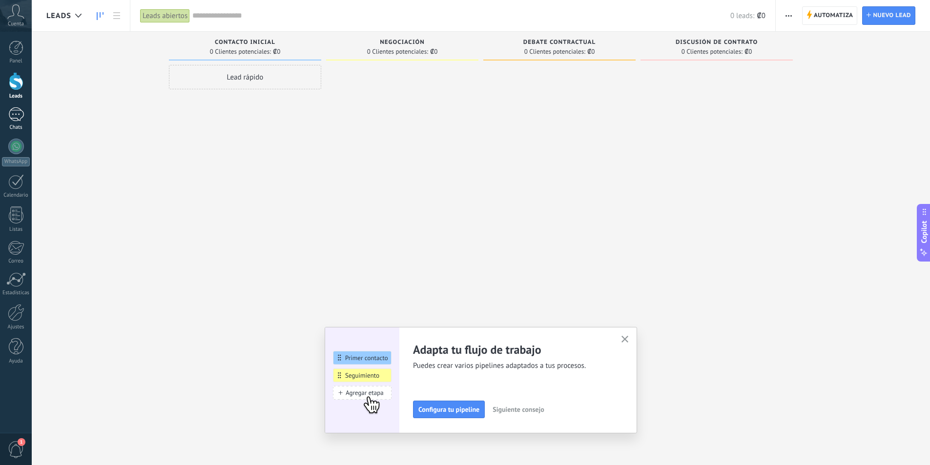
click at [16, 115] on div at bounding box center [16, 114] width 16 height 14
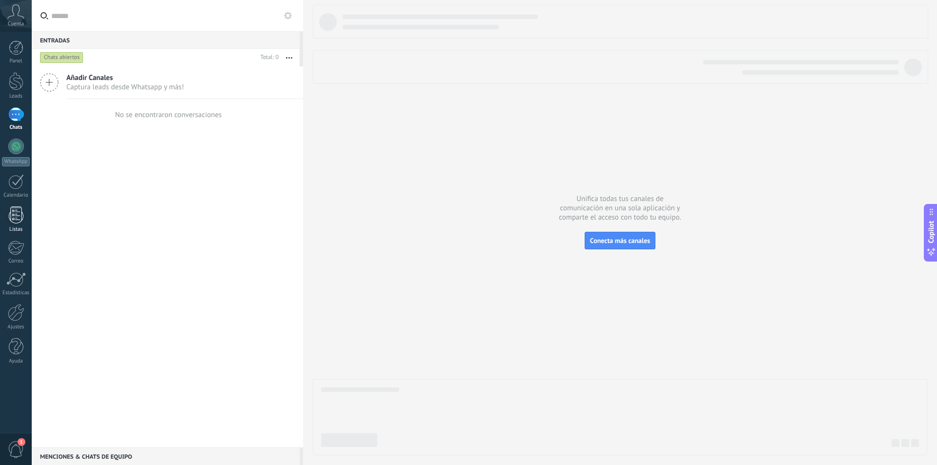
click at [18, 207] on div at bounding box center [16, 214] width 15 height 17
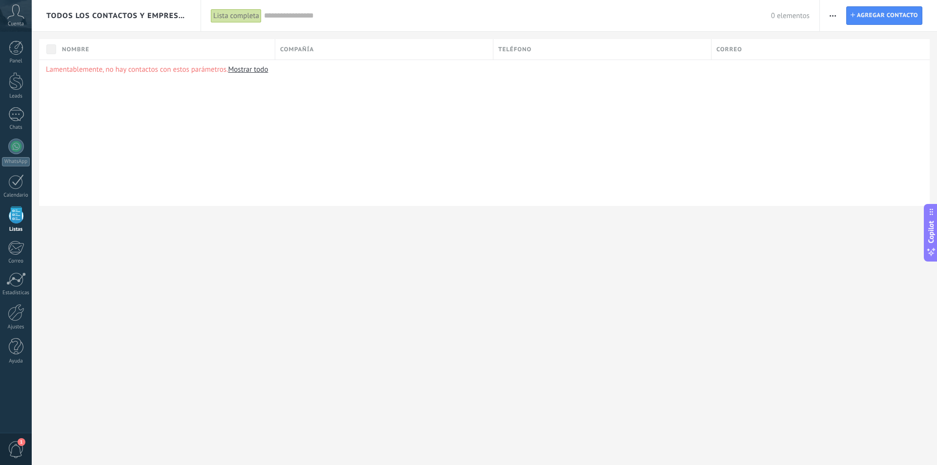
drag, startPoint x: 304, startPoint y: 172, endPoint x: 82, endPoint y: 198, distance: 223.1
click at [82, 198] on div "Lamentablemente, no hay contactos con estos parámetros. Mostrar todo" at bounding box center [484, 133] width 891 height 146
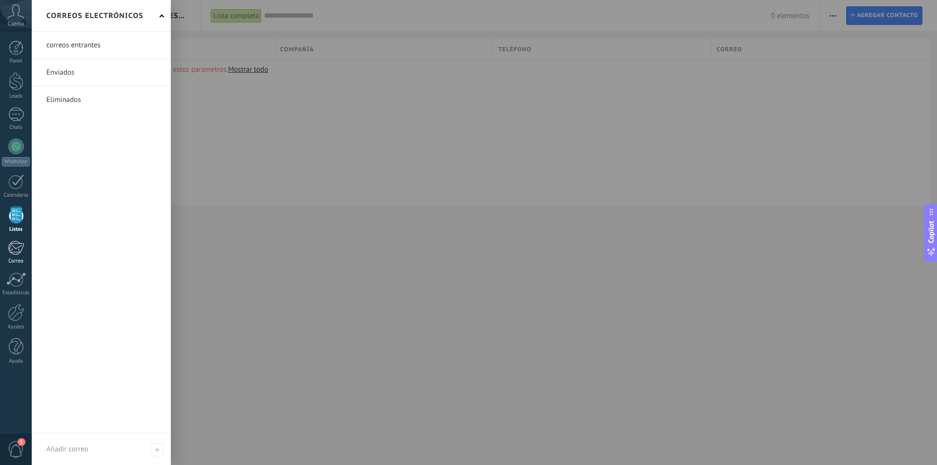
click at [14, 252] on div at bounding box center [16, 248] width 16 height 15
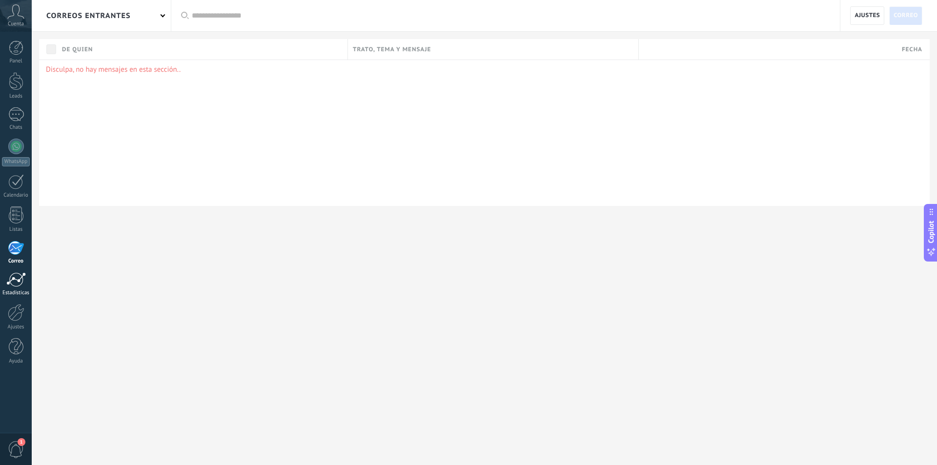
click at [16, 275] on div at bounding box center [16, 279] width 20 height 15
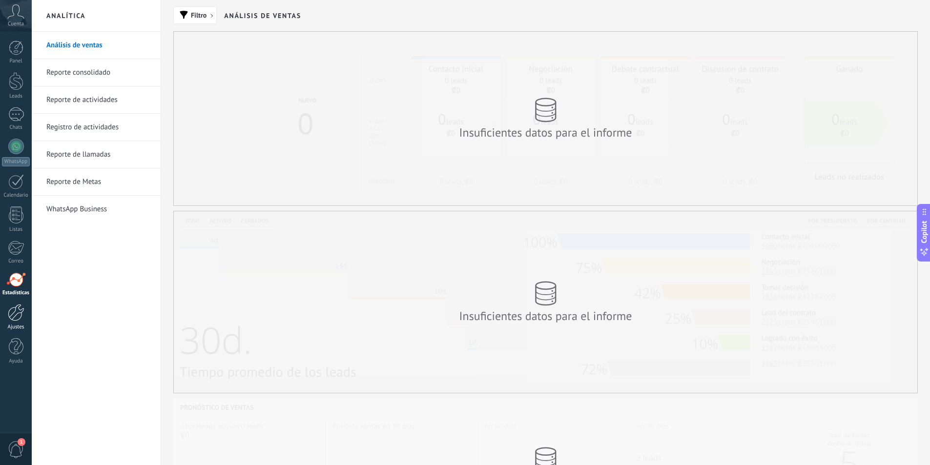
click at [20, 307] on div at bounding box center [16, 312] width 17 height 17
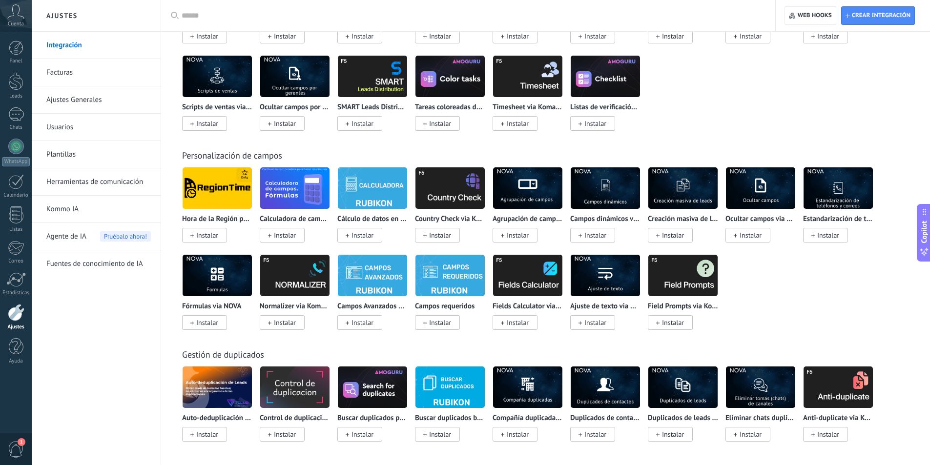
scroll to position [3032, 0]
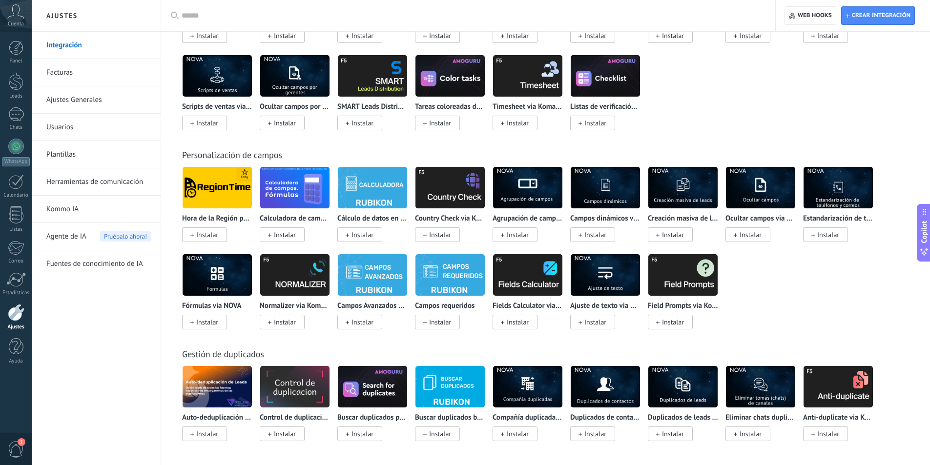
click at [77, 70] on link "Facturas" at bounding box center [98, 72] width 104 height 27
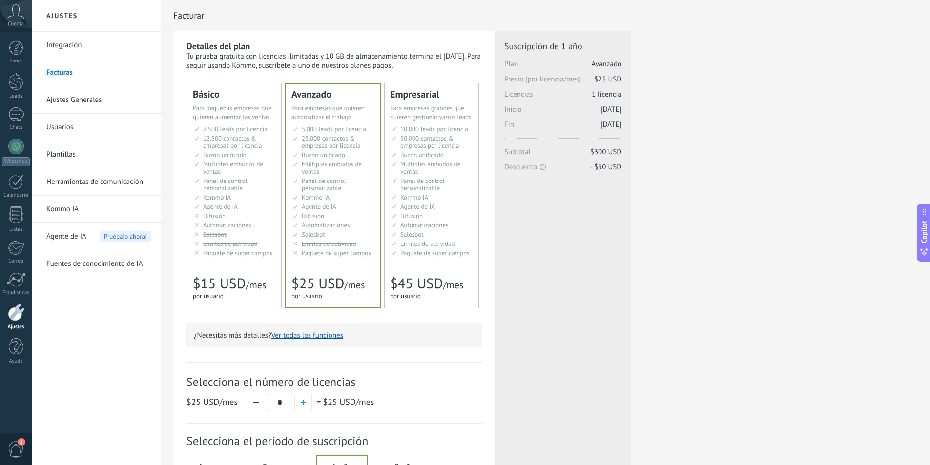
click at [82, 99] on link "Ajustes Generales" at bounding box center [98, 99] width 104 height 27
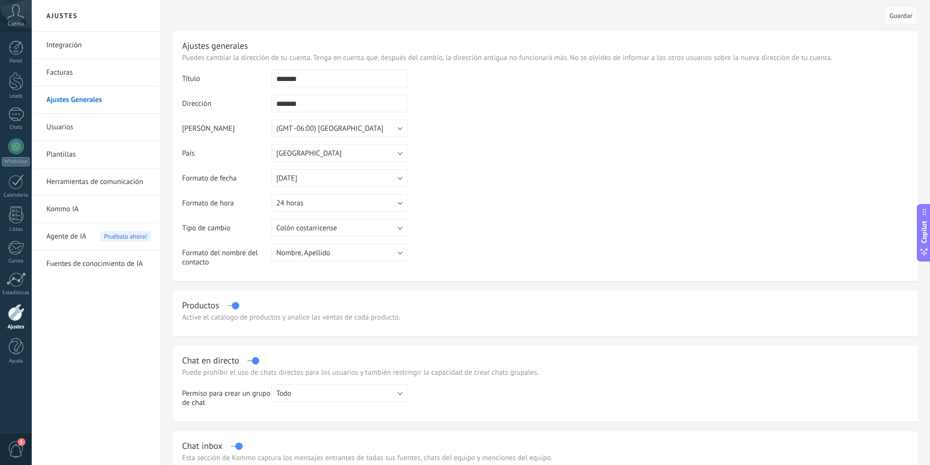
click at [75, 123] on link "Usuarios" at bounding box center [98, 127] width 104 height 27
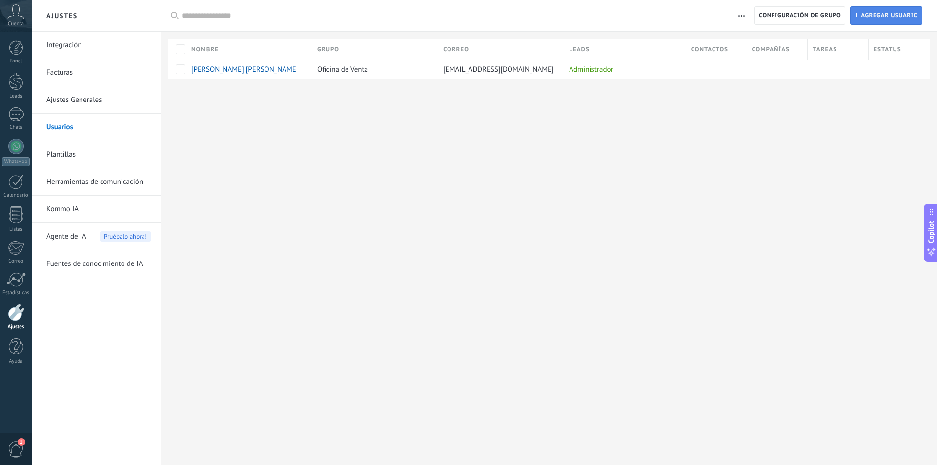
click at [868, 20] on span "Agregar usuario" at bounding box center [889, 16] width 57 height 18
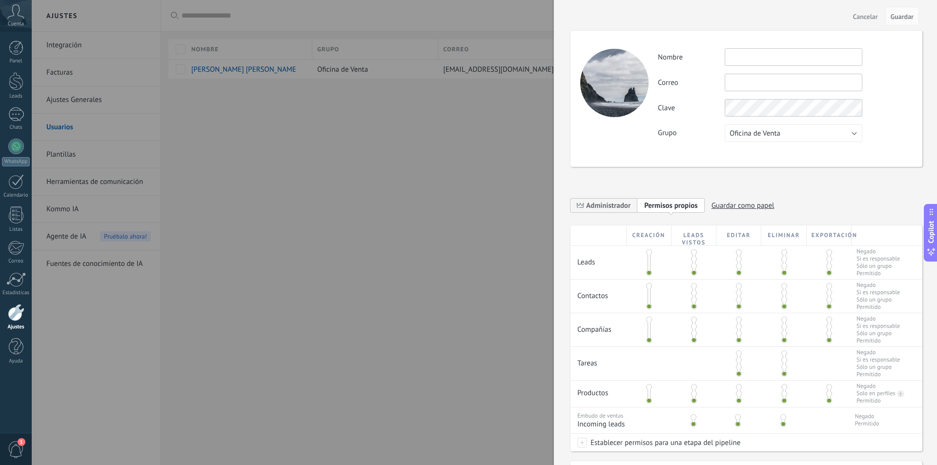
click at [856, 13] on span "Cancelar" at bounding box center [865, 16] width 25 height 7
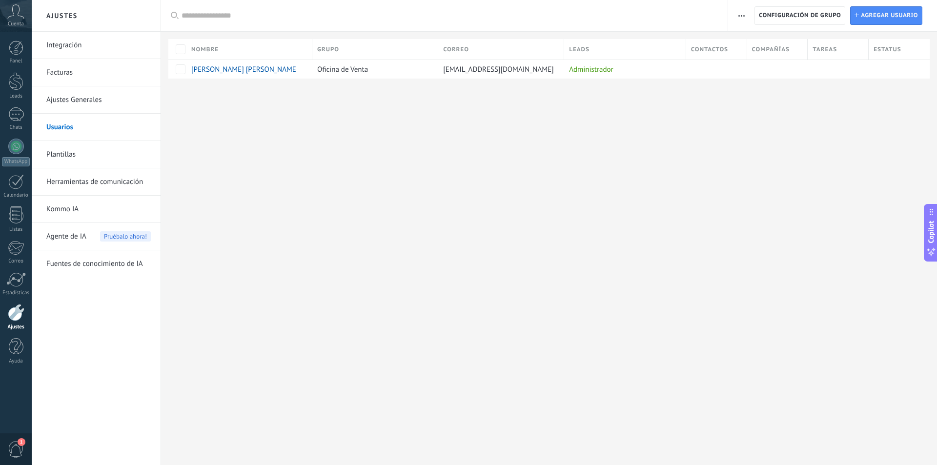
click at [64, 149] on link "Plantillas" at bounding box center [98, 154] width 104 height 27
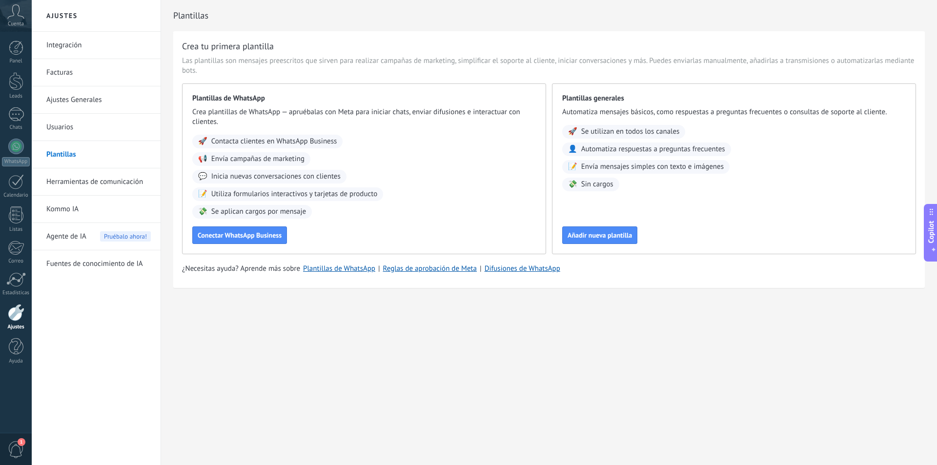
click at [64, 179] on link "Herramientas de comunicación" at bounding box center [98, 181] width 104 height 27
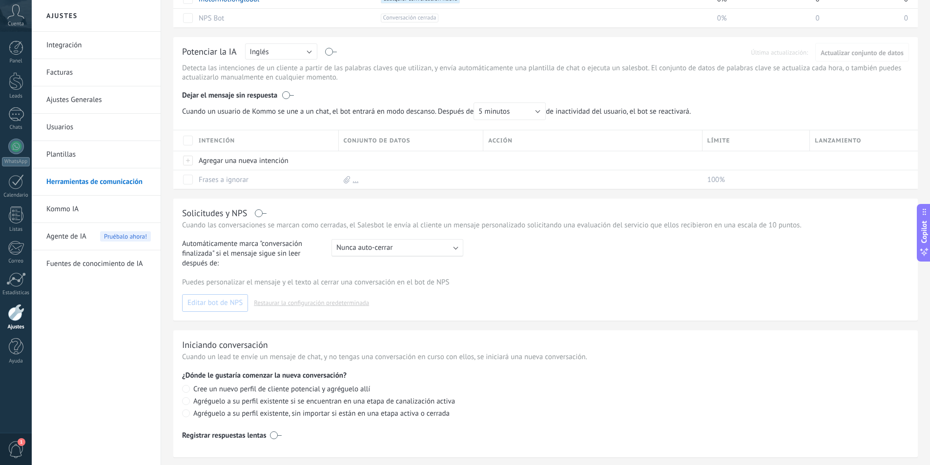
scroll to position [198, 0]
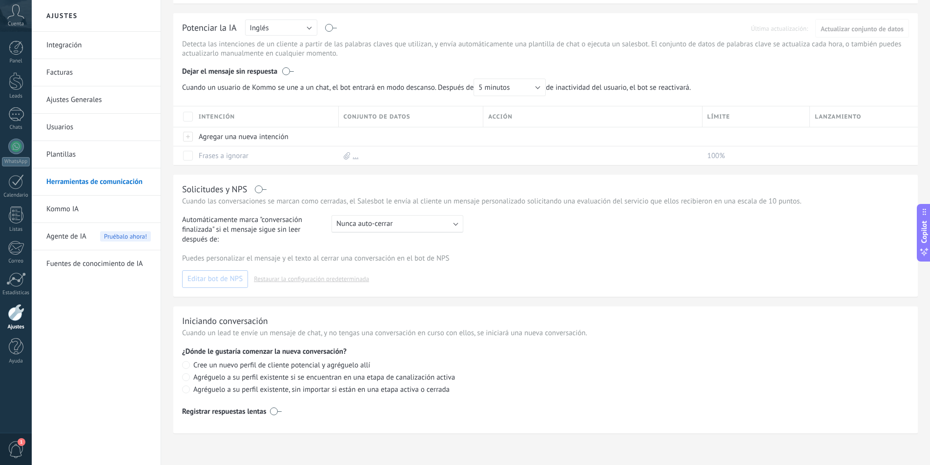
click at [97, 215] on link "Kommo IA" at bounding box center [98, 209] width 104 height 27
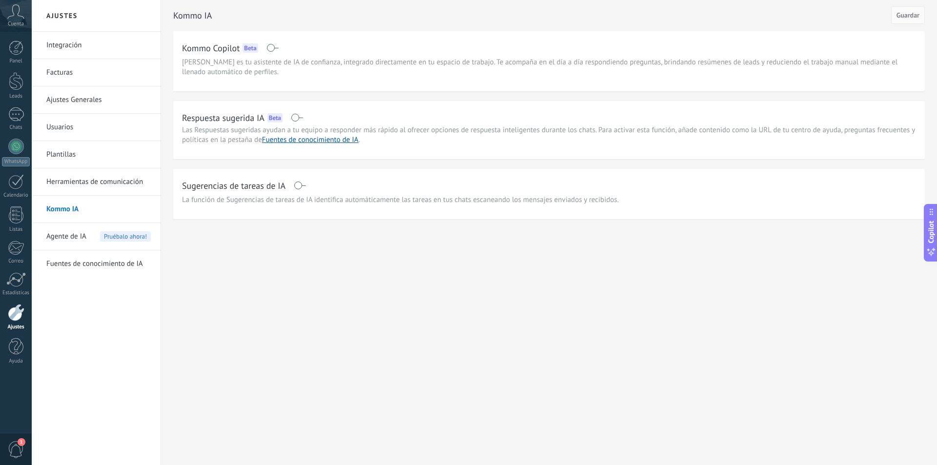
click at [72, 234] on span "Agente de IA" at bounding box center [66, 236] width 40 height 27
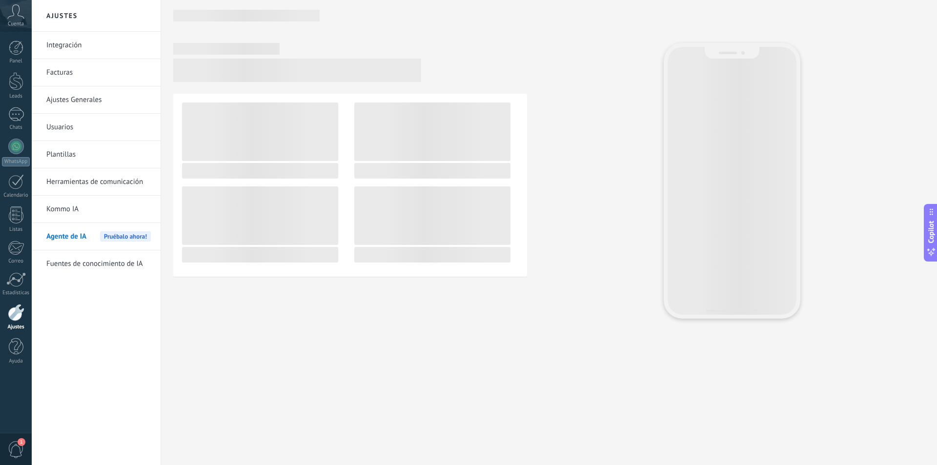
click at [71, 263] on link "Fuentes de conocimiento de IA" at bounding box center [98, 263] width 104 height 27
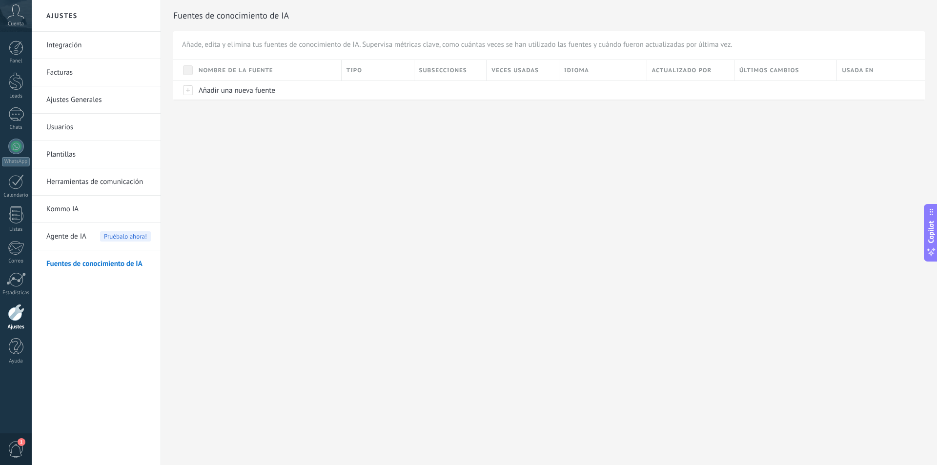
click at [19, 14] on icon at bounding box center [15, 11] width 17 height 15
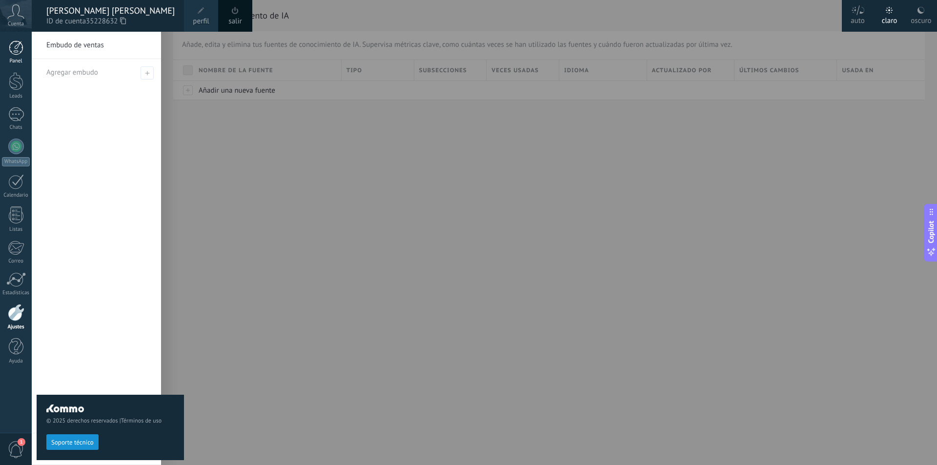
click at [18, 46] on div at bounding box center [16, 48] width 15 height 15
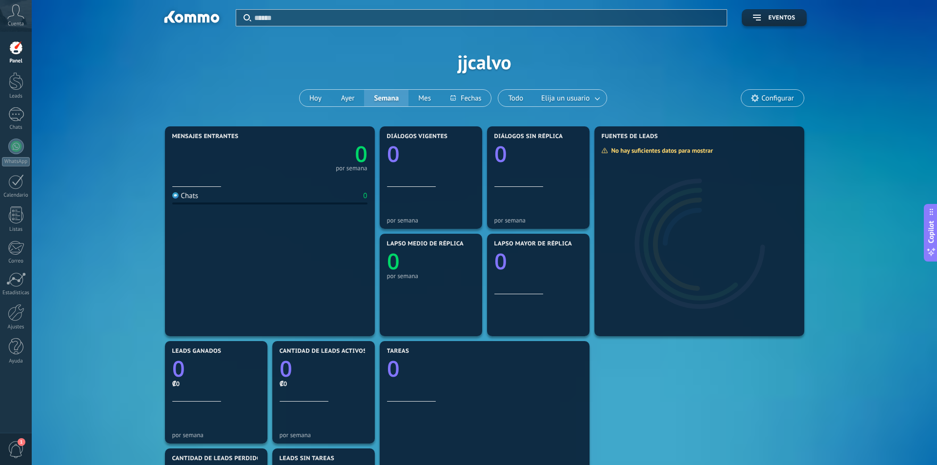
click at [764, 103] on span "Configurar" at bounding box center [772, 98] width 62 height 17
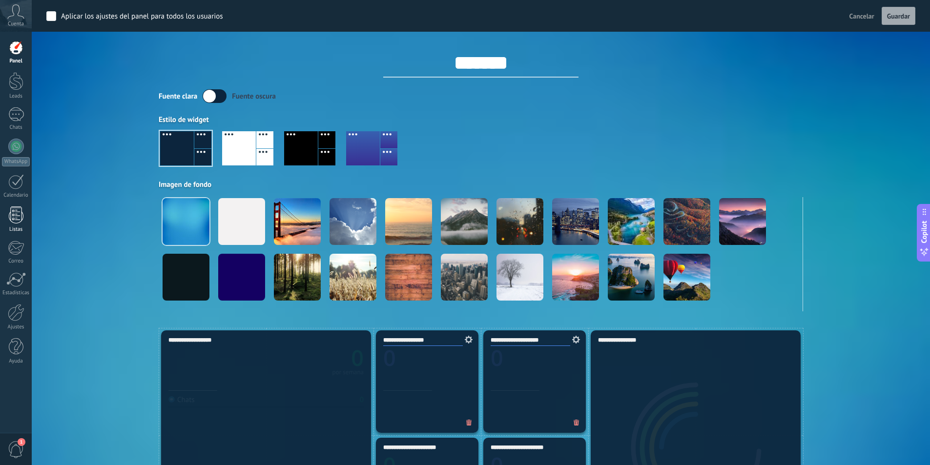
click at [19, 209] on div at bounding box center [16, 214] width 15 height 17
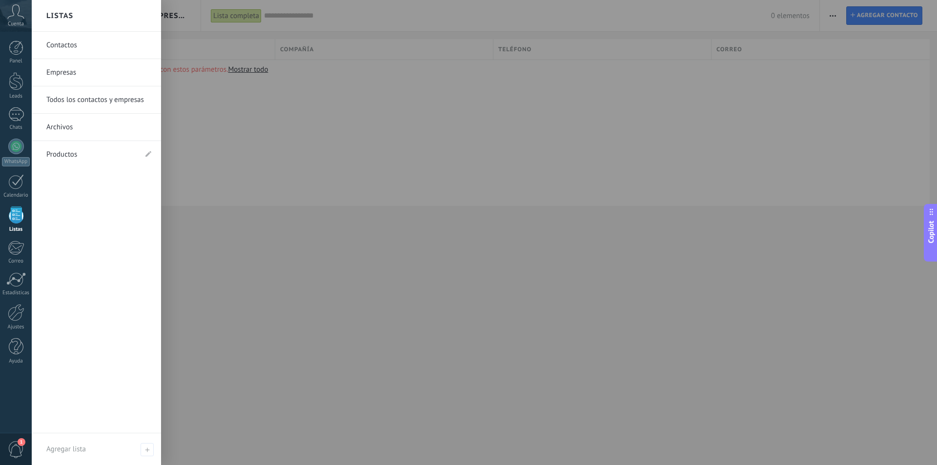
click at [69, 71] on link "Empresas" at bounding box center [98, 72] width 105 height 27
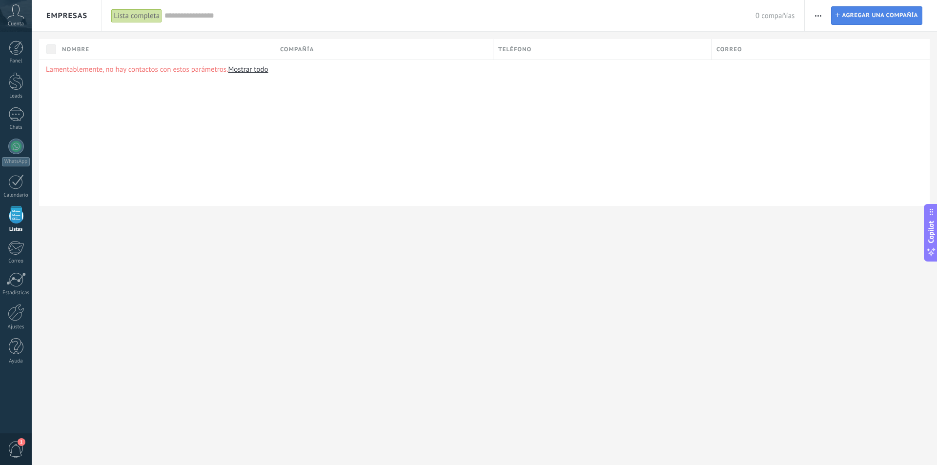
click at [856, 16] on span "Agregar una compañía" at bounding box center [880, 16] width 76 height 18
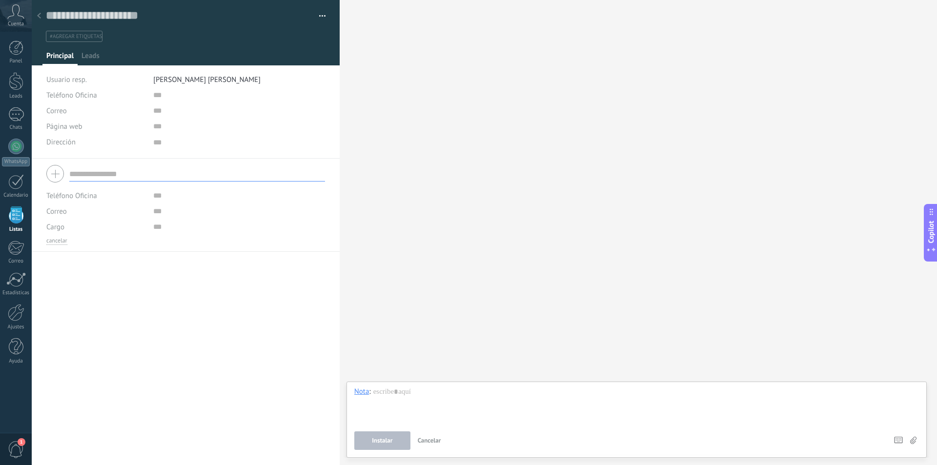
scroll to position [10, 0]
